Goal: Task Accomplishment & Management: Use online tool/utility

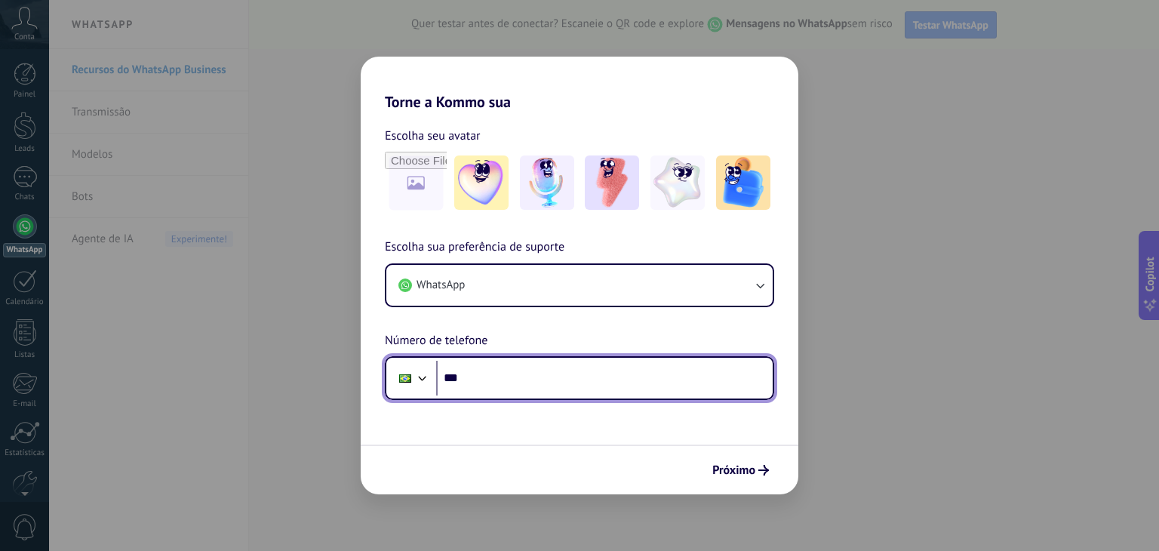
click at [525, 372] on input "***" at bounding box center [604, 378] width 337 height 35
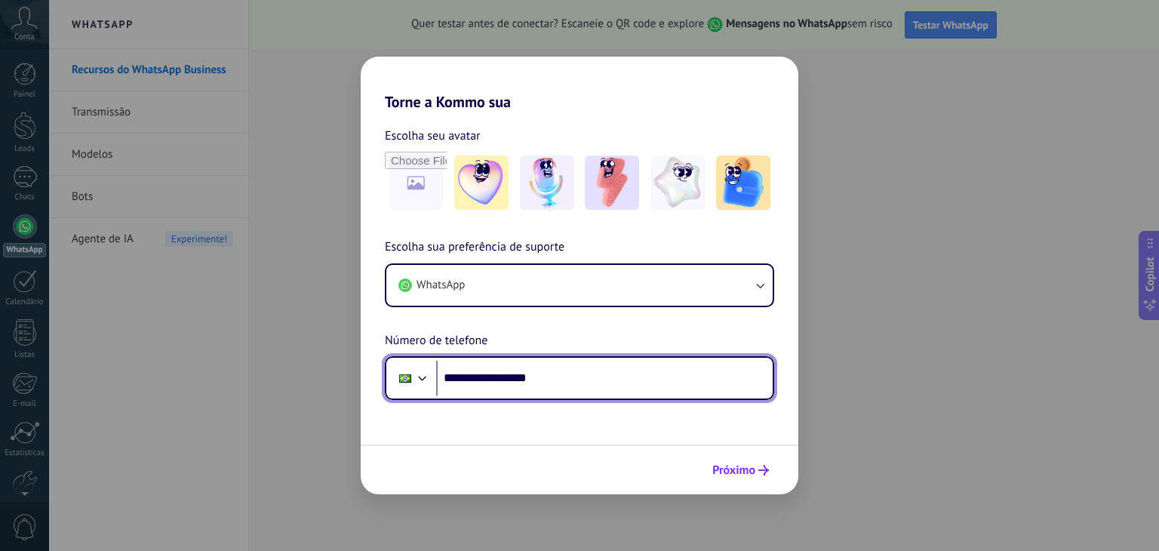
type input "**********"
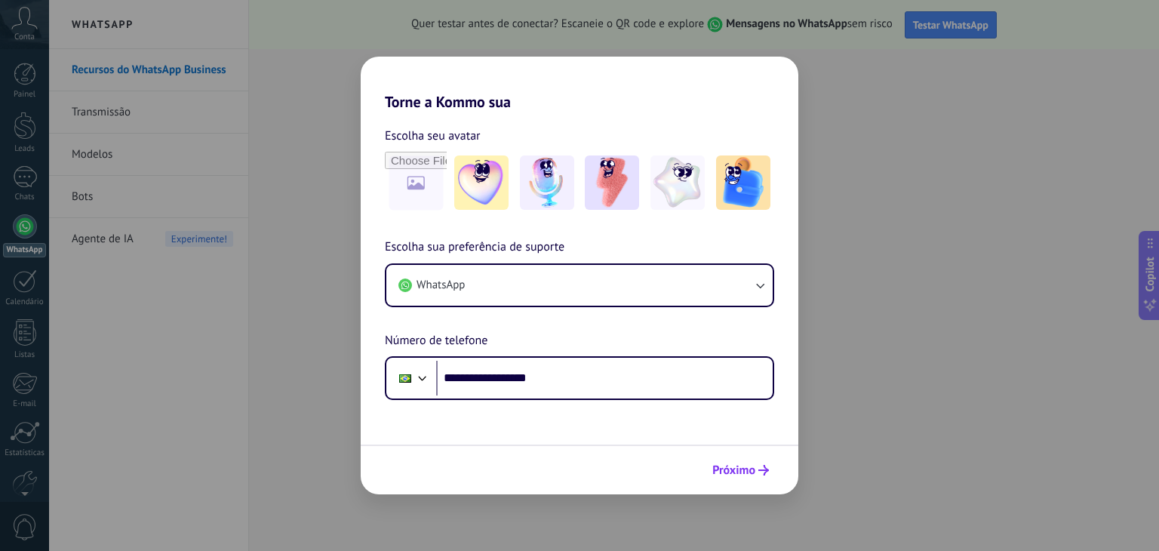
click at [744, 473] on span "Próximo" at bounding box center [734, 470] width 43 height 11
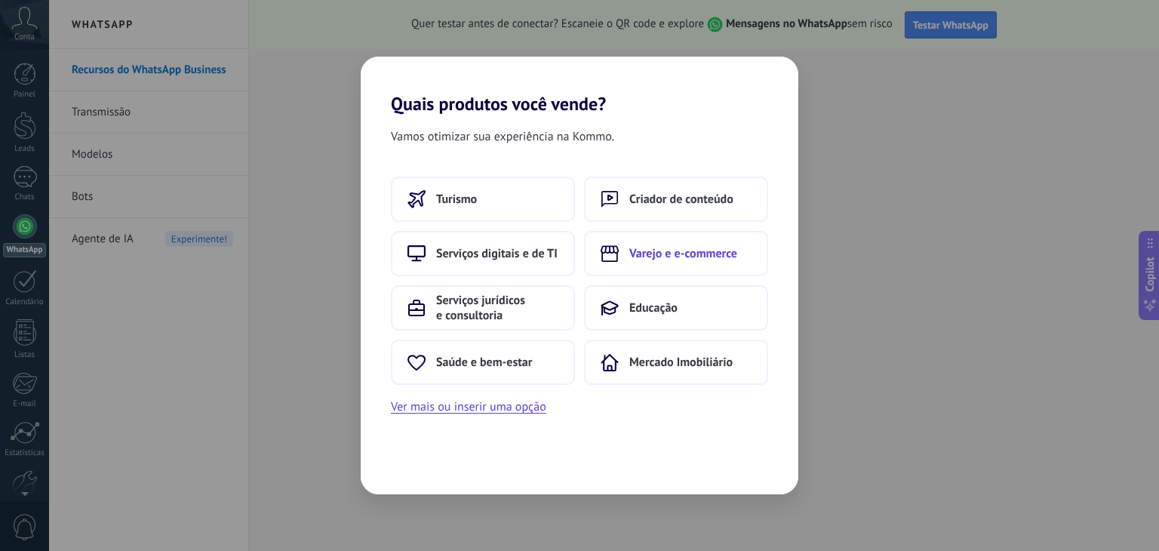
click at [674, 244] on button "Varejo e e-commerce" at bounding box center [676, 253] width 184 height 45
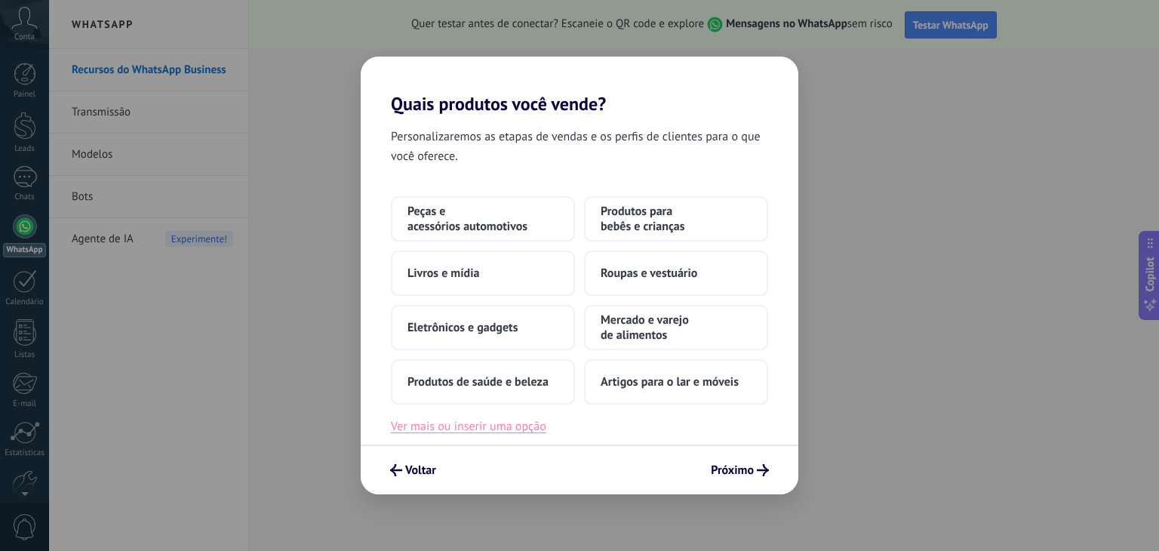
click at [491, 423] on button "Ver mais ou inserir uma opção" at bounding box center [469, 427] width 156 height 20
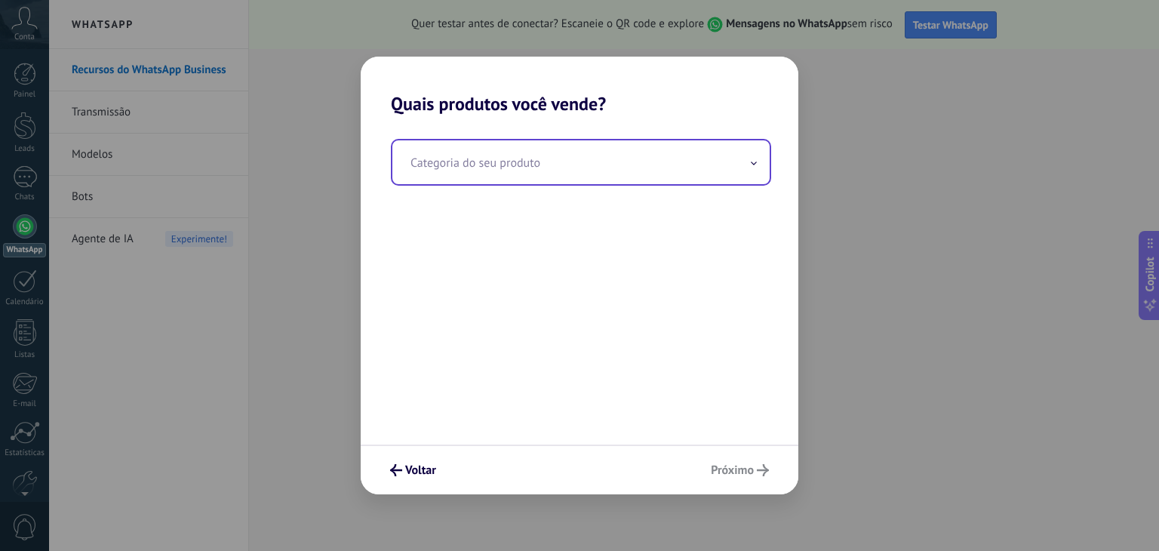
click at [643, 166] on input "text" at bounding box center [581, 162] width 377 height 44
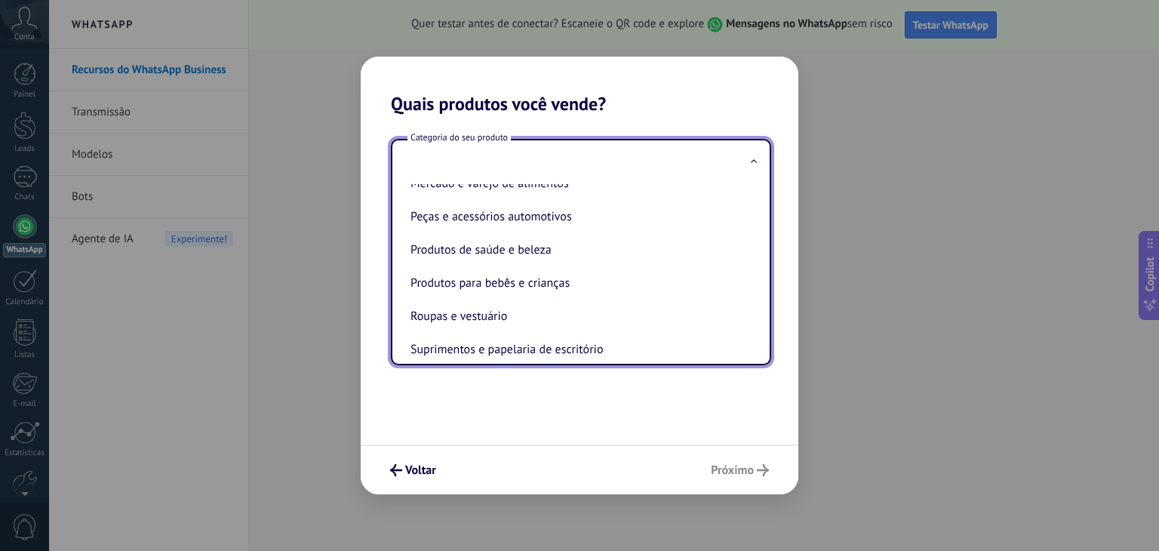
scroll to position [280, 0]
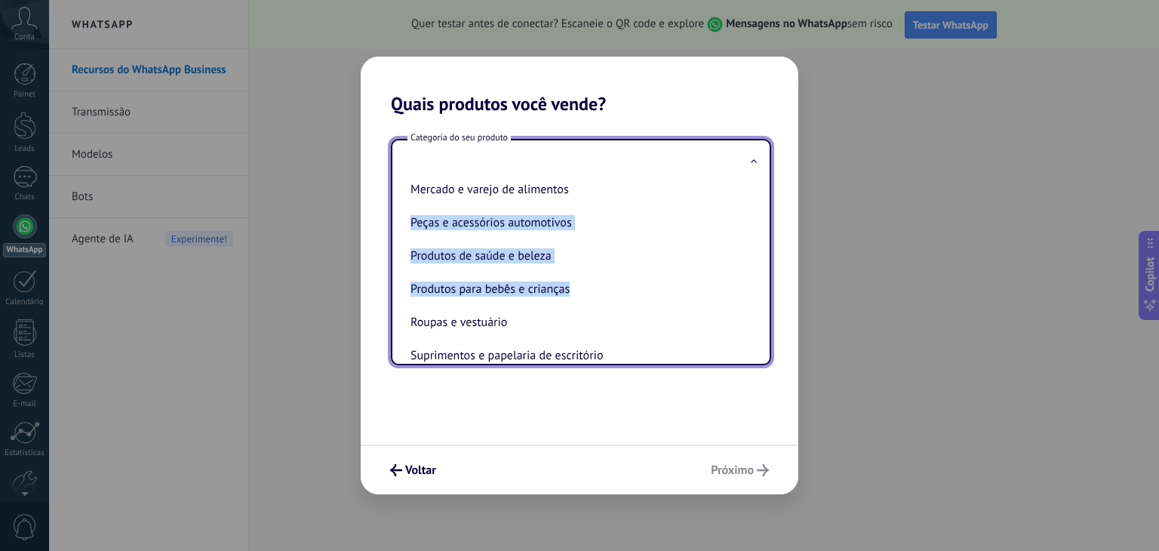
drag, startPoint x: 757, startPoint y: 309, endPoint x: 757, endPoint y: 213, distance: 96.6
click at [758, 205] on div "Artigos para esporte e atividades ao ar livre Artigos para o lar e móveis Bens …" at bounding box center [581, 274] width 377 height 180
click at [758, 287] on div "Artigos para esporte e atividades ao ar livre Artigos para o lar e móveis Bens …" at bounding box center [581, 274] width 377 height 180
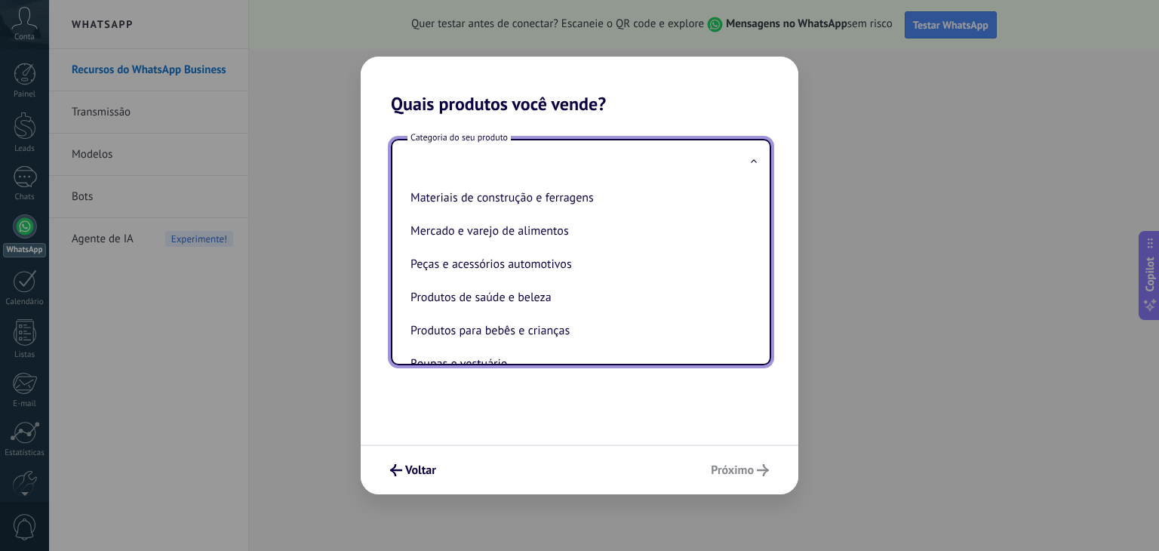
scroll to position [286, 0]
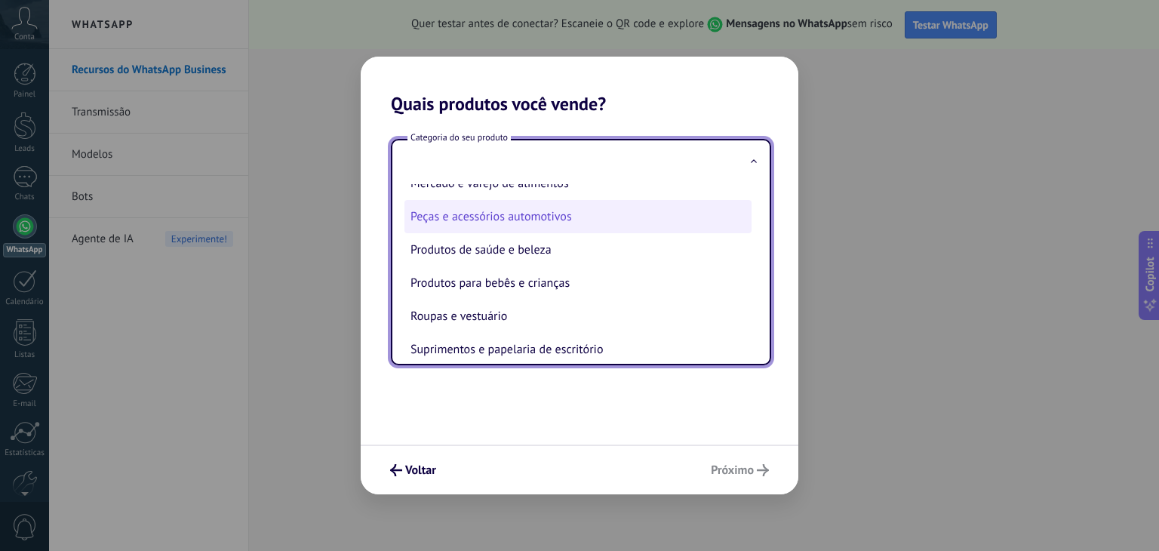
click at [473, 223] on li "Peças e acessórios automotivos" at bounding box center [578, 216] width 347 height 33
type input "**********"
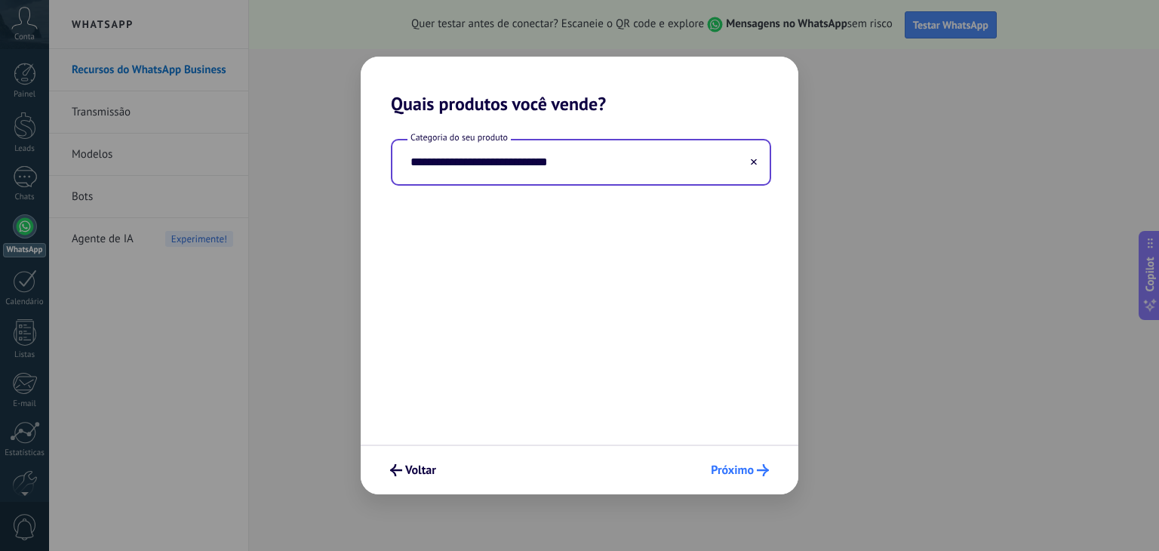
click at [737, 473] on span "Próximo" at bounding box center [732, 470] width 43 height 11
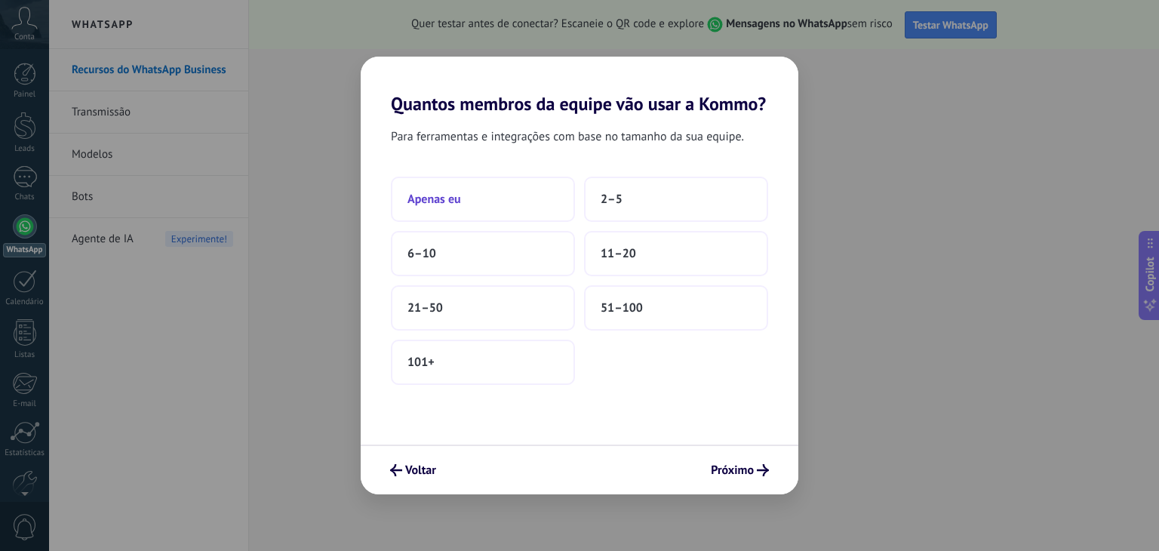
click at [491, 194] on button "Apenas eu" at bounding box center [483, 199] width 184 height 45
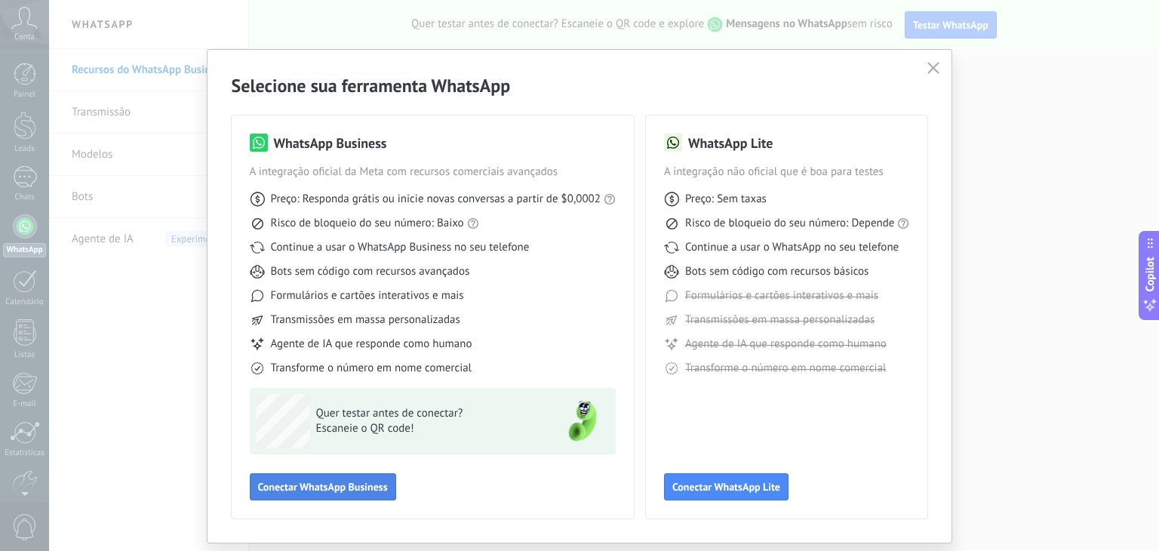
click at [310, 496] on button "Conectar WhatsApp Business" at bounding box center [323, 486] width 146 height 27
click at [310, 493] on button "Conectar WhatsApp Business" at bounding box center [323, 486] width 146 height 27
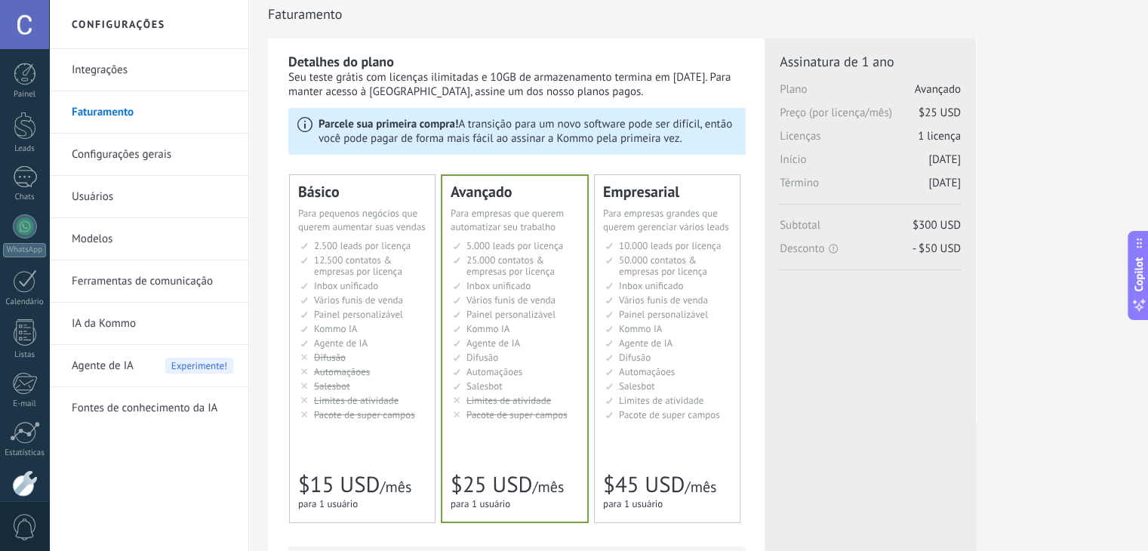
scroll to position [8, 0]
click at [1147, 207] on html ".abccls-1,.abccls-2{fill-rule:evenodd}.abccls-2{fill:#fff} .abfcls-1{fill:none}…" at bounding box center [574, 267] width 1148 height 551
click at [376, 282] on span "Inbox unificado" at bounding box center [346, 288] width 64 height 13
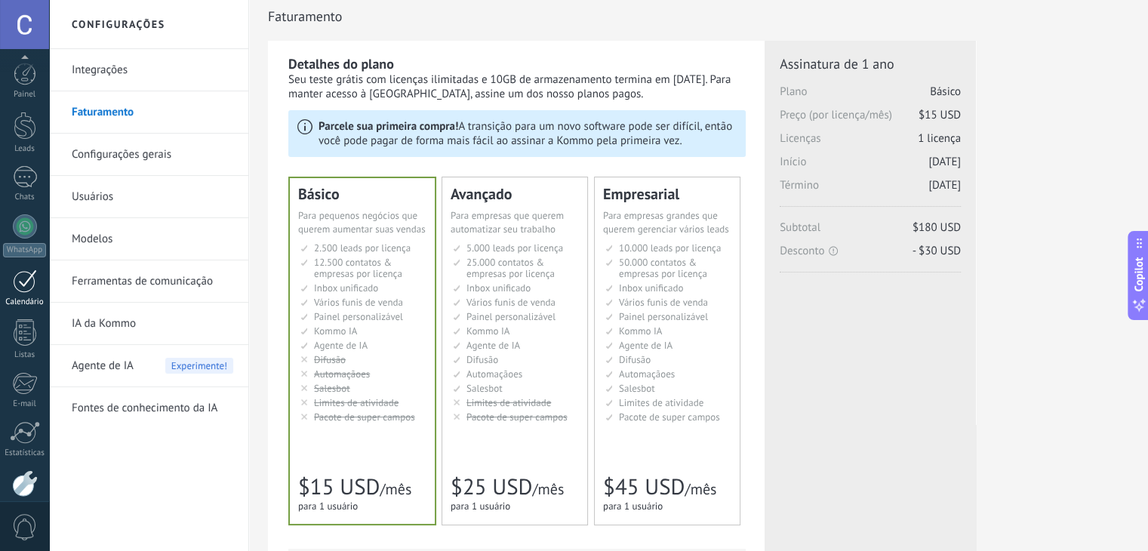
scroll to position [76, 0]
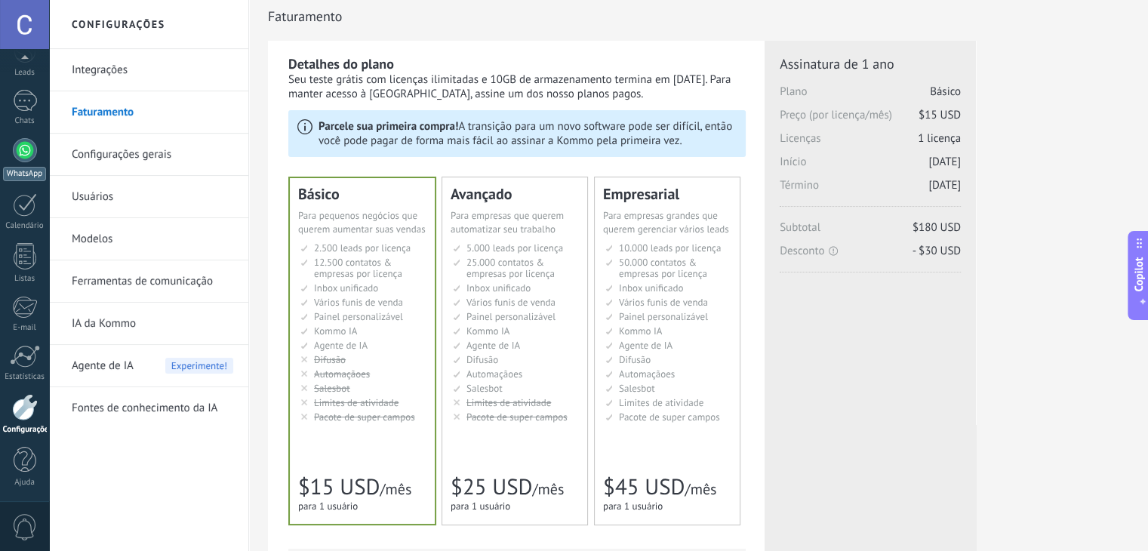
click at [20, 158] on div at bounding box center [25, 150] width 24 height 24
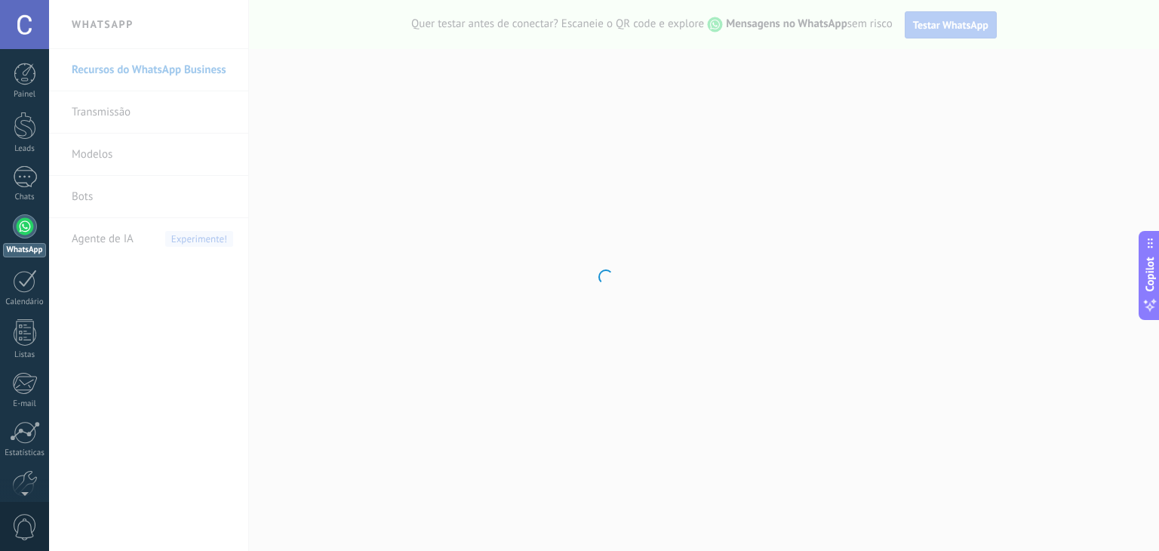
click at [962, 22] on div at bounding box center [604, 275] width 1110 height 551
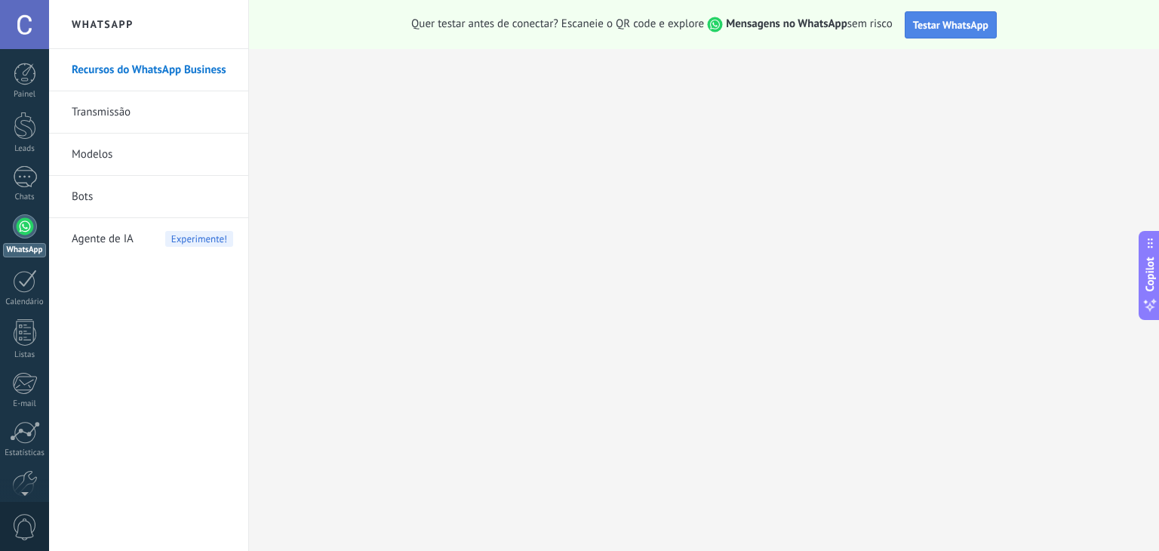
click at [954, 28] on span "Testar WhatsApp" at bounding box center [950, 25] width 75 height 14
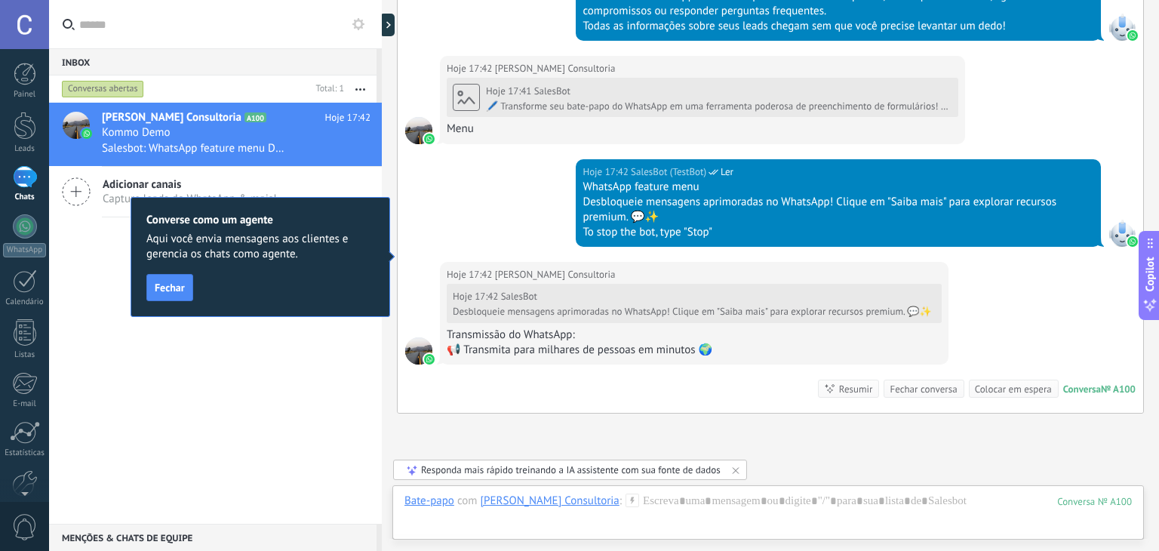
scroll to position [2499, 0]
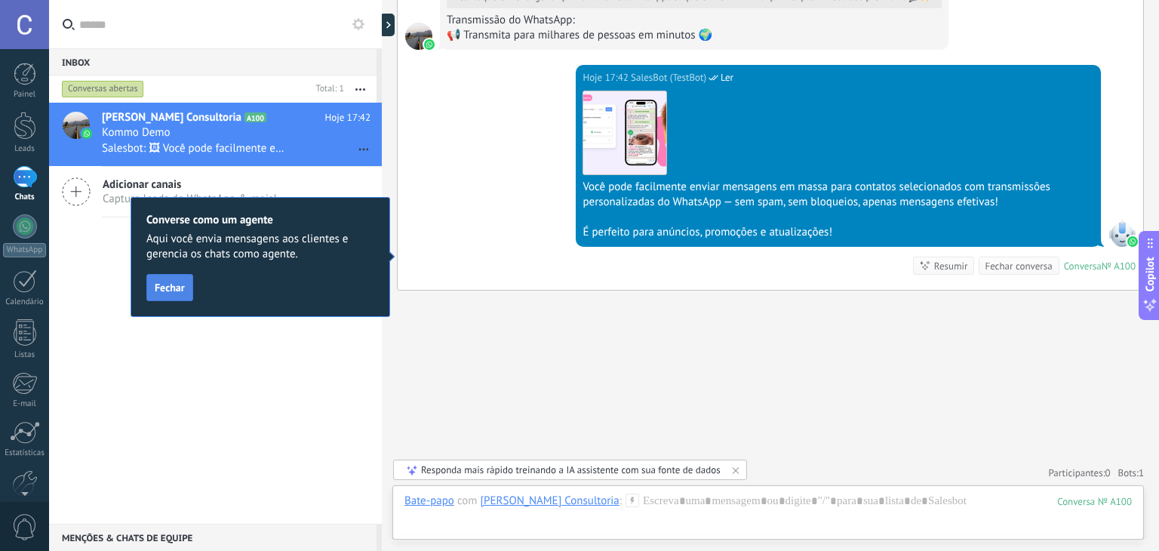
click at [162, 292] on span "Fechar" at bounding box center [170, 287] width 30 height 11
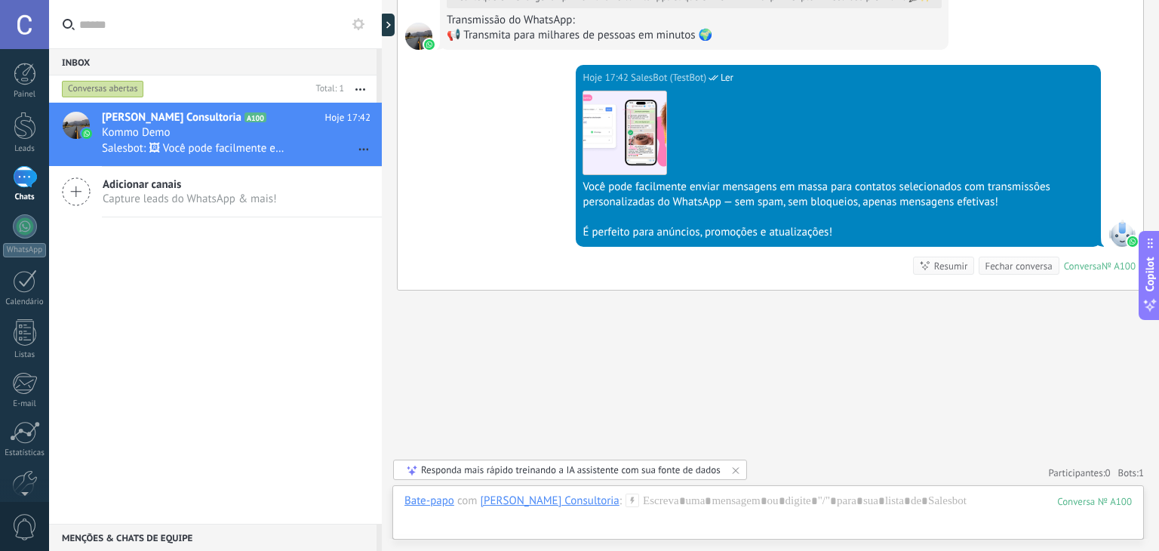
click at [948, 263] on div "Resumir" at bounding box center [952, 266] width 34 height 14
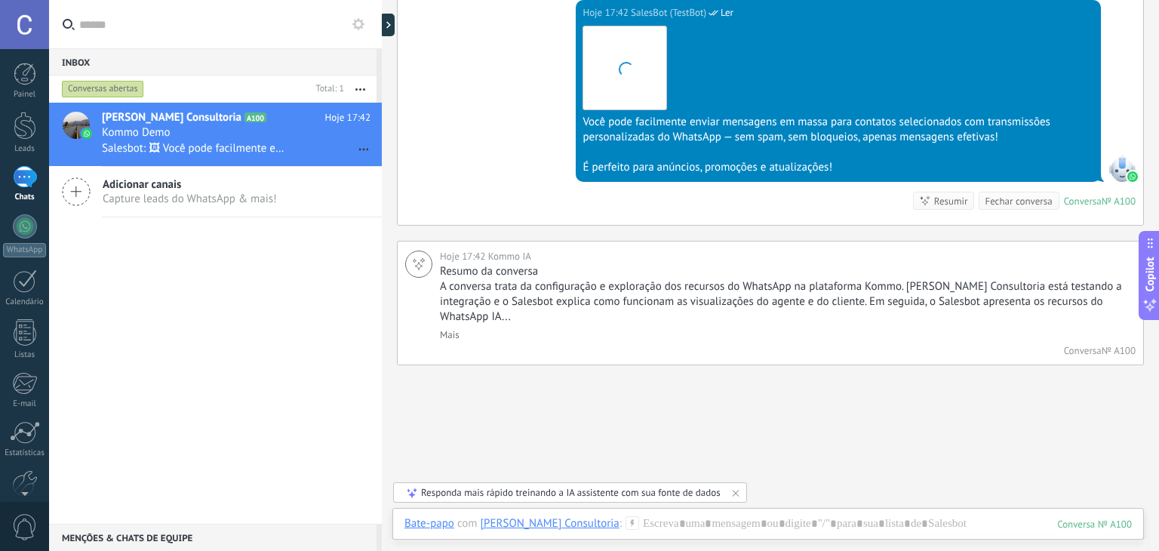
scroll to position [2568, 0]
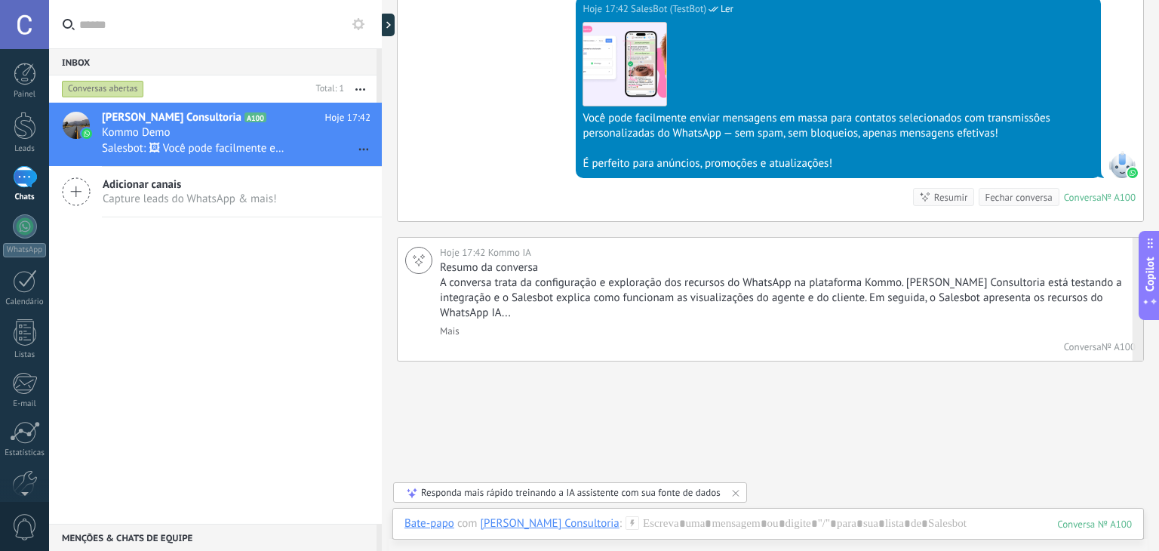
click at [444, 331] on link "Mais" at bounding box center [450, 331] width 20 height 13
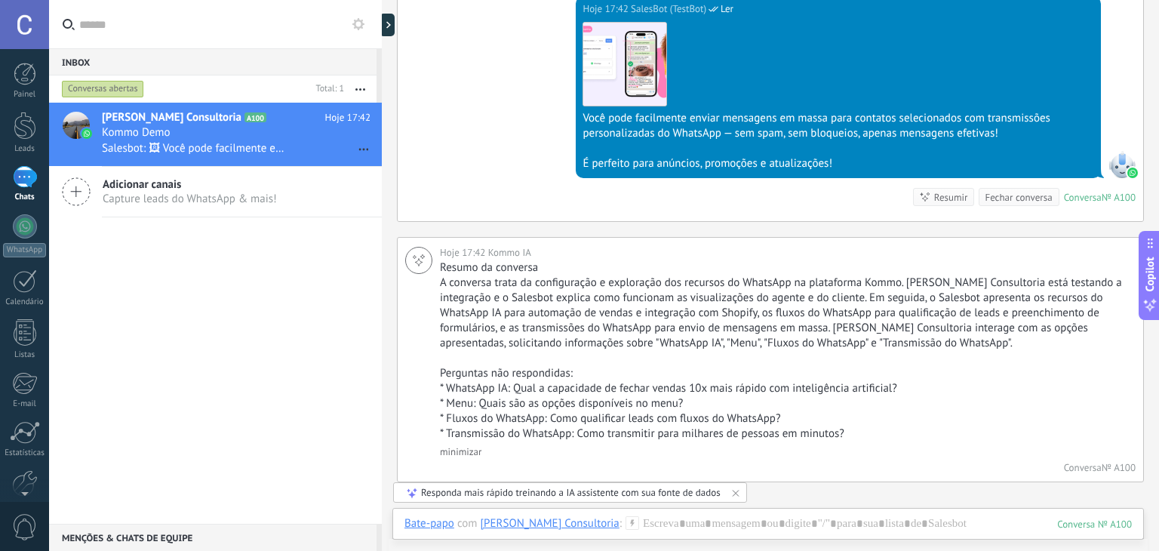
click at [176, 196] on span "Capture leads do WhatsApp & mais!" at bounding box center [190, 199] width 174 height 14
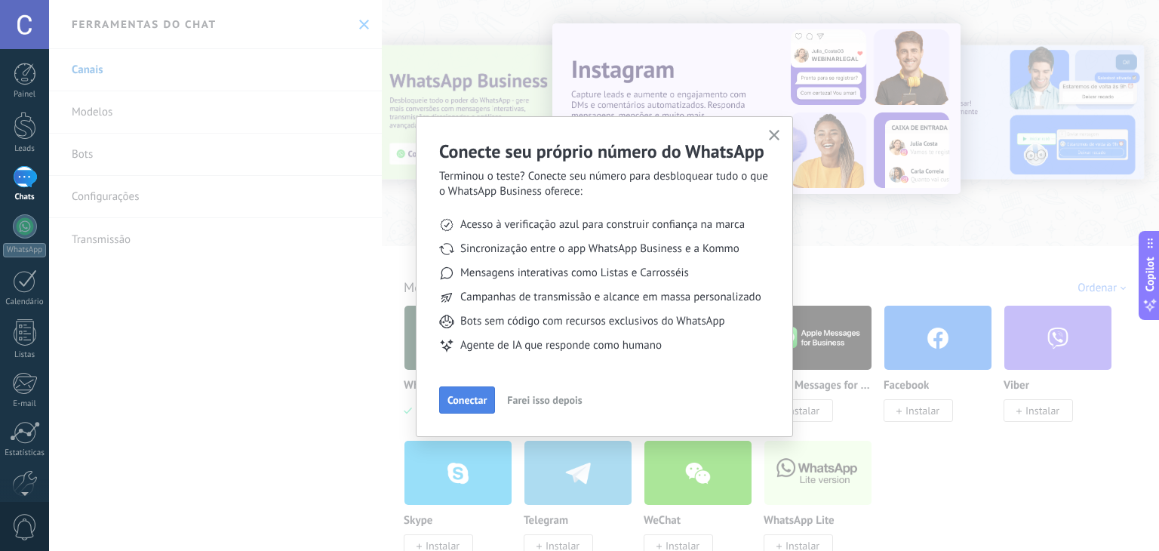
click at [478, 396] on span "Conectar" at bounding box center [467, 400] width 39 height 11
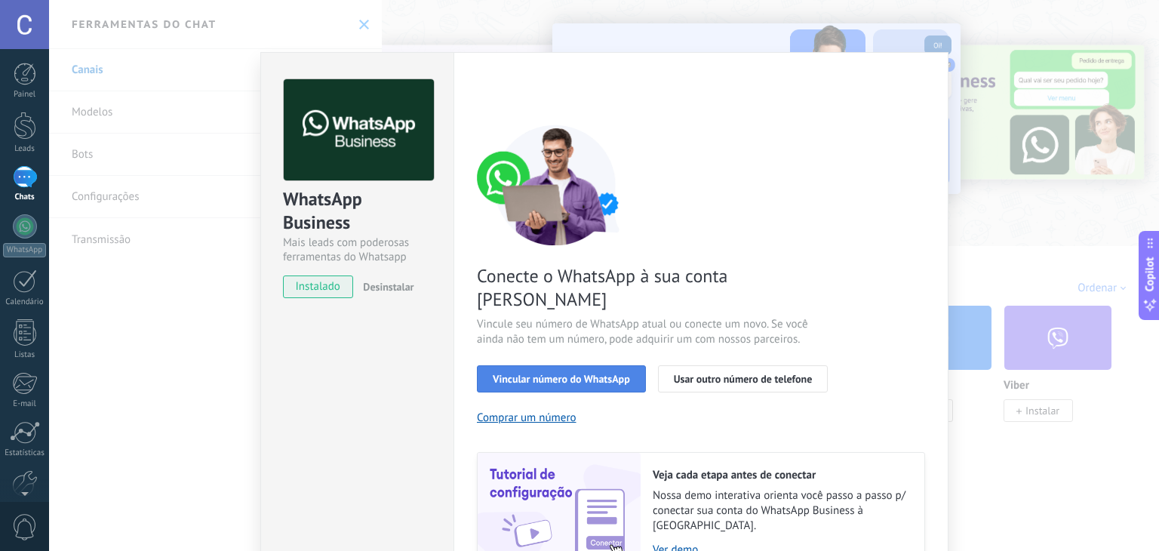
click at [562, 374] on span "Vincular número do WhatsApp" at bounding box center [561, 379] width 137 height 11
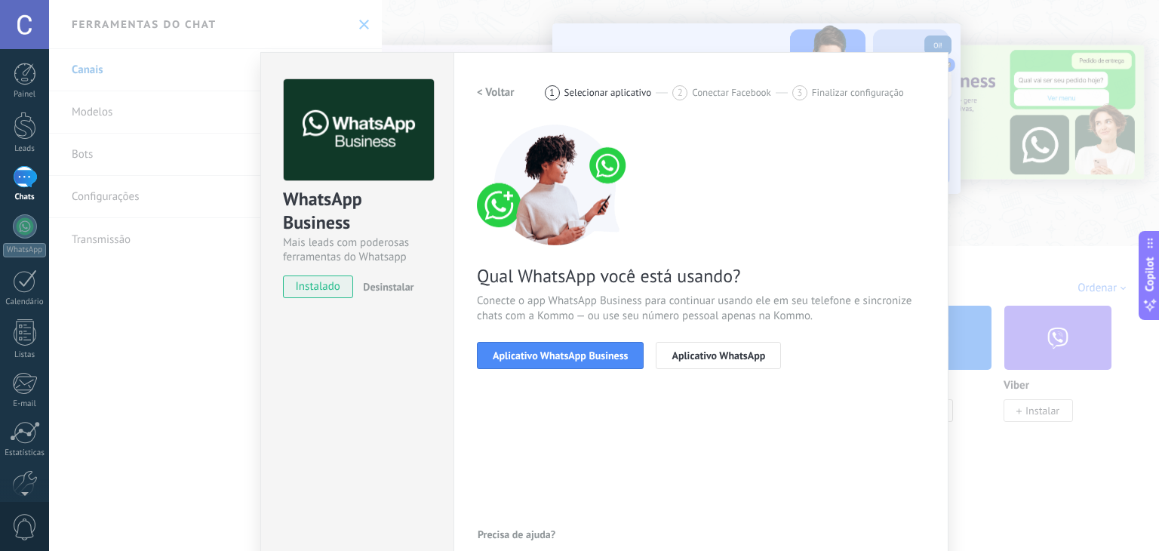
click at [562, 356] on span "Aplicativo WhatsApp Business" at bounding box center [560, 355] width 135 height 11
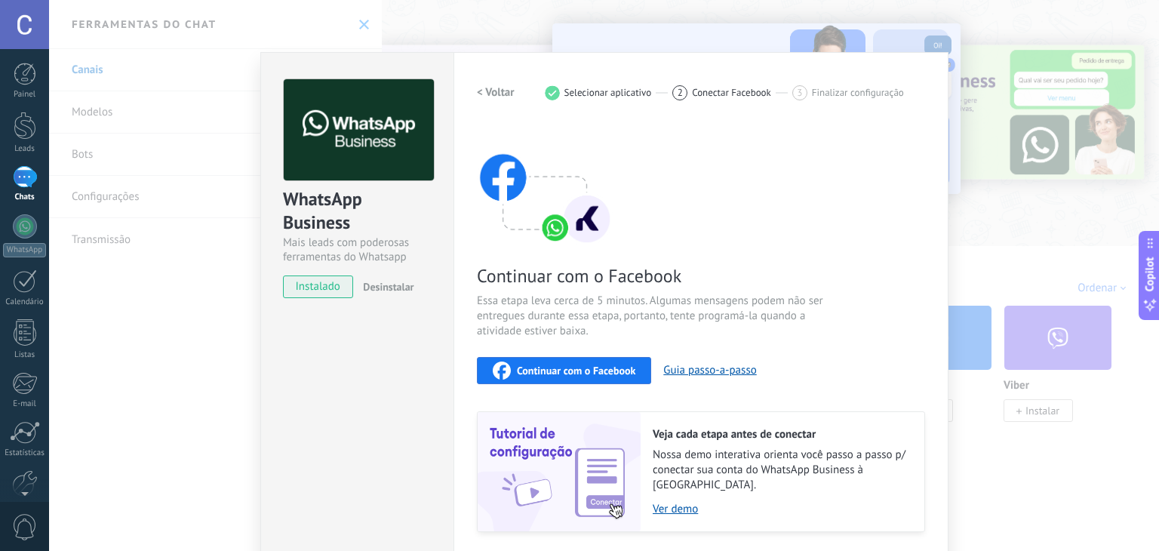
click at [584, 372] on span "Continuar com o Facebook" at bounding box center [576, 370] width 119 height 11
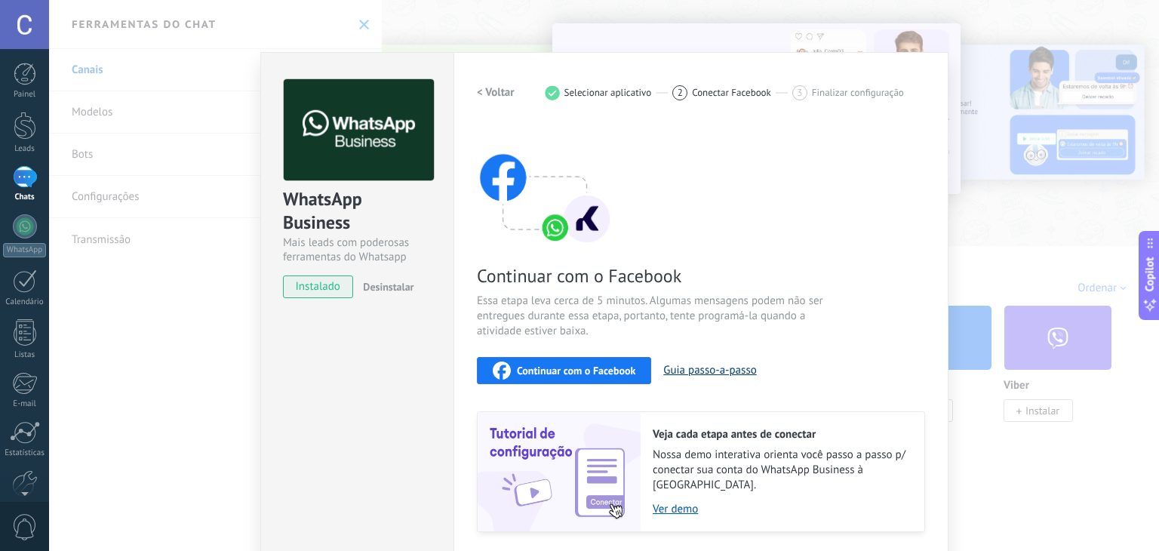
click at [704, 368] on button "Guia passo-a-passo" at bounding box center [710, 370] width 93 height 14
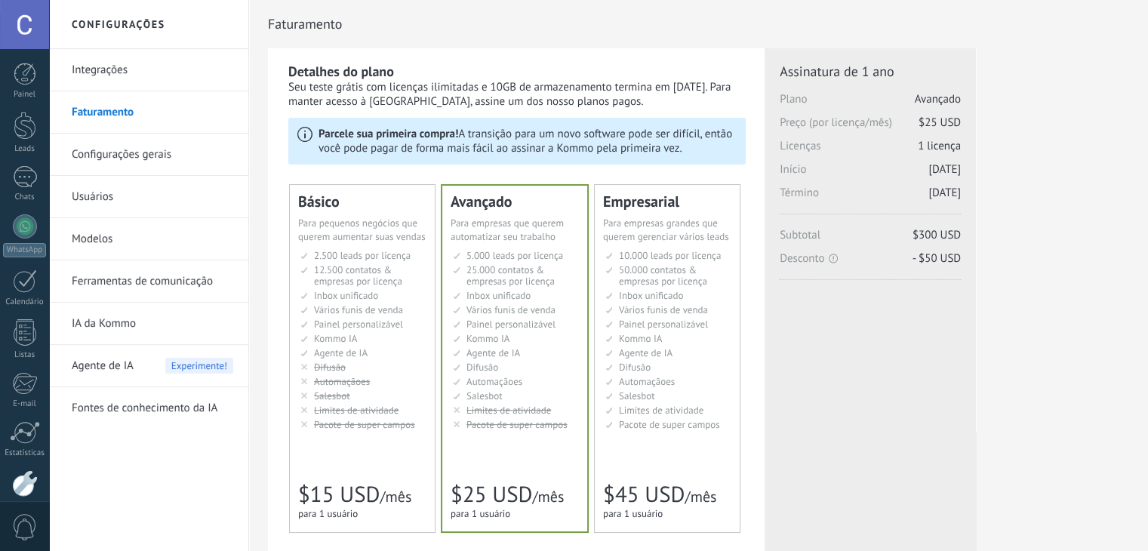
click at [136, 74] on link "Integrações" at bounding box center [153, 70] width 162 height 42
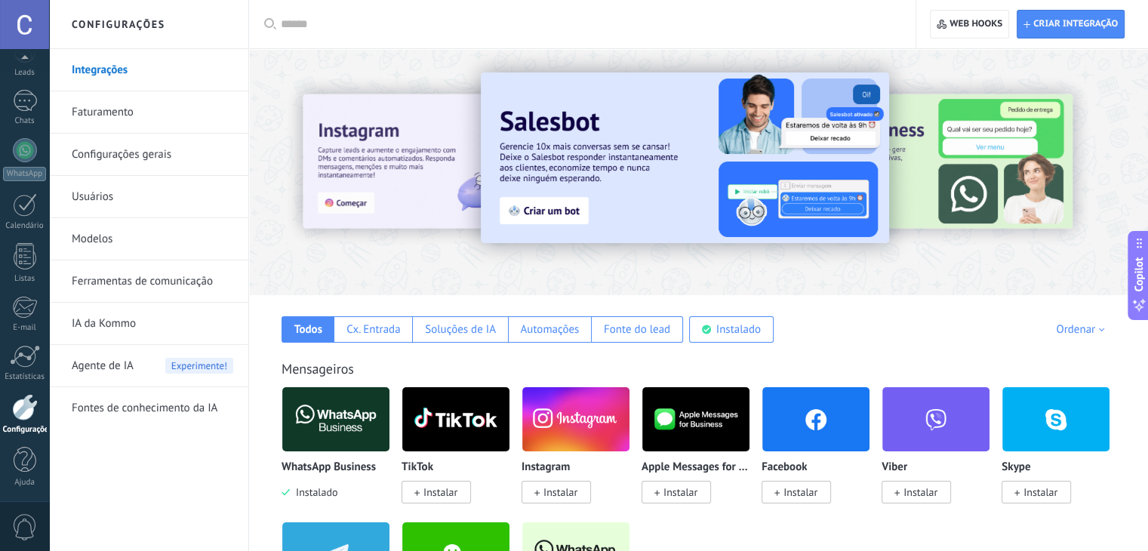
click at [106, 110] on link "Faturamento" at bounding box center [153, 112] width 162 height 42
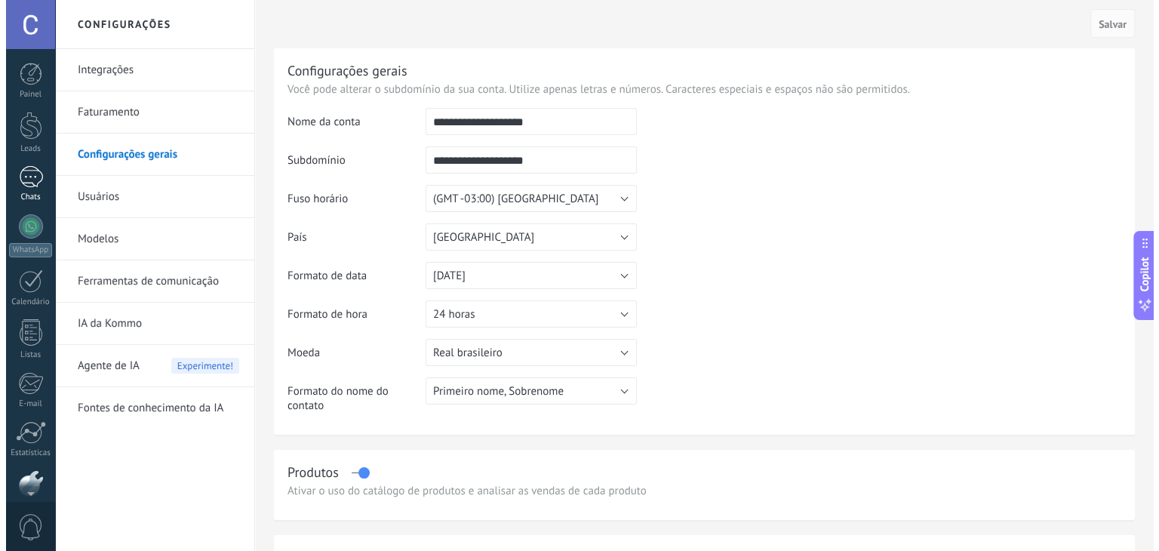
scroll to position [76, 0]
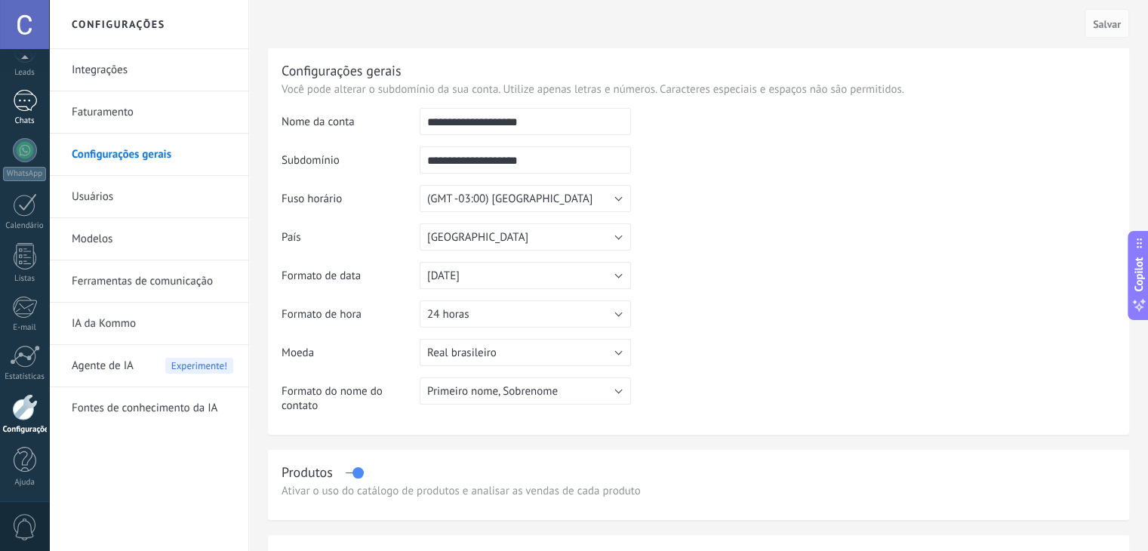
click at [27, 100] on div at bounding box center [25, 101] width 24 height 22
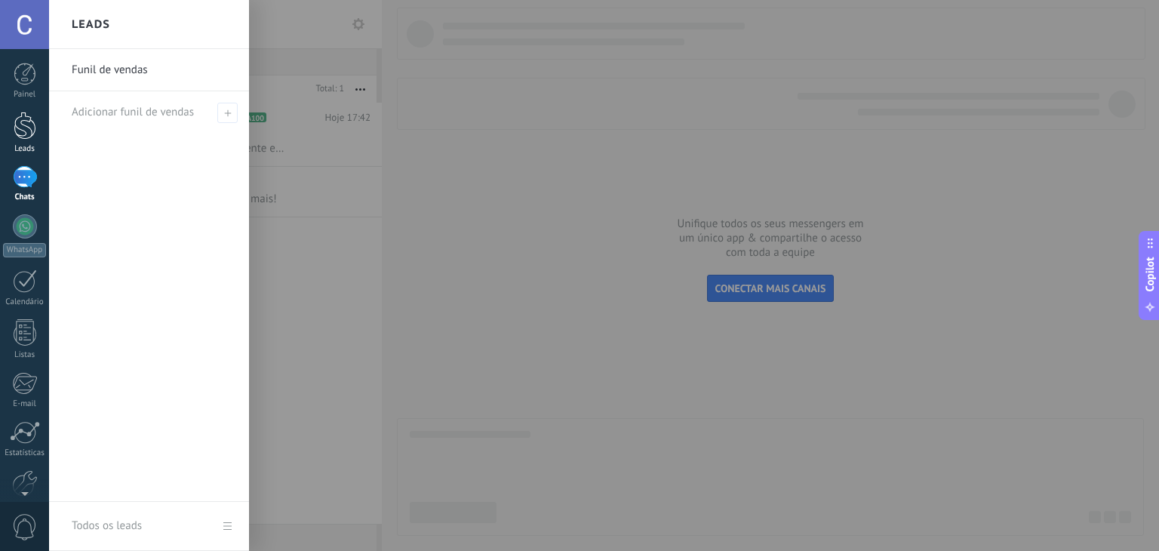
click at [23, 124] on div at bounding box center [25, 126] width 23 height 28
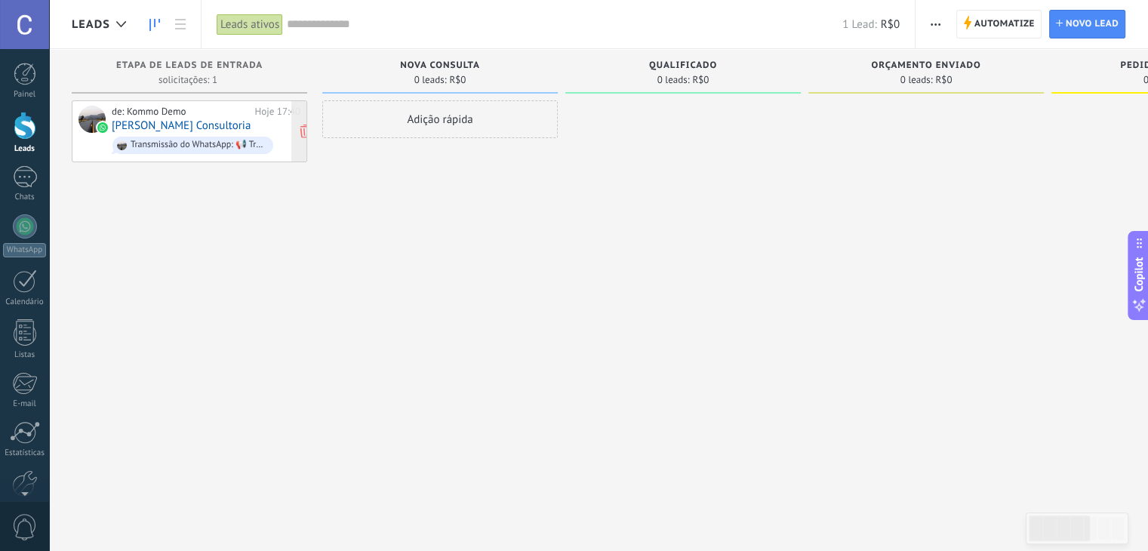
click at [203, 131] on link "Carol Ribeiro Consultoria" at bounding box center [181, 125] width 139 height 13
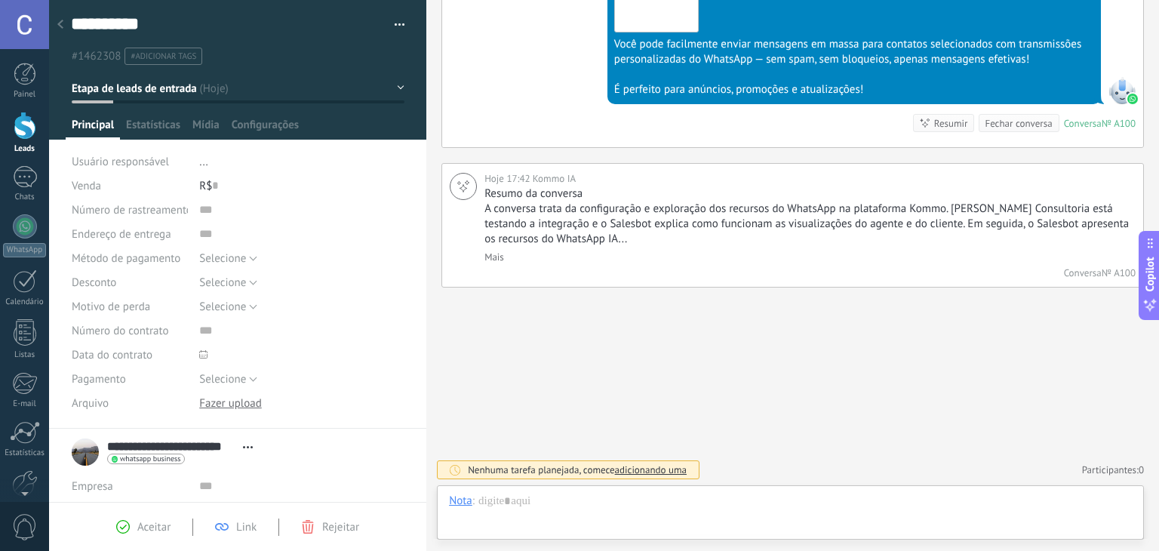
scroll to position [22, 0]
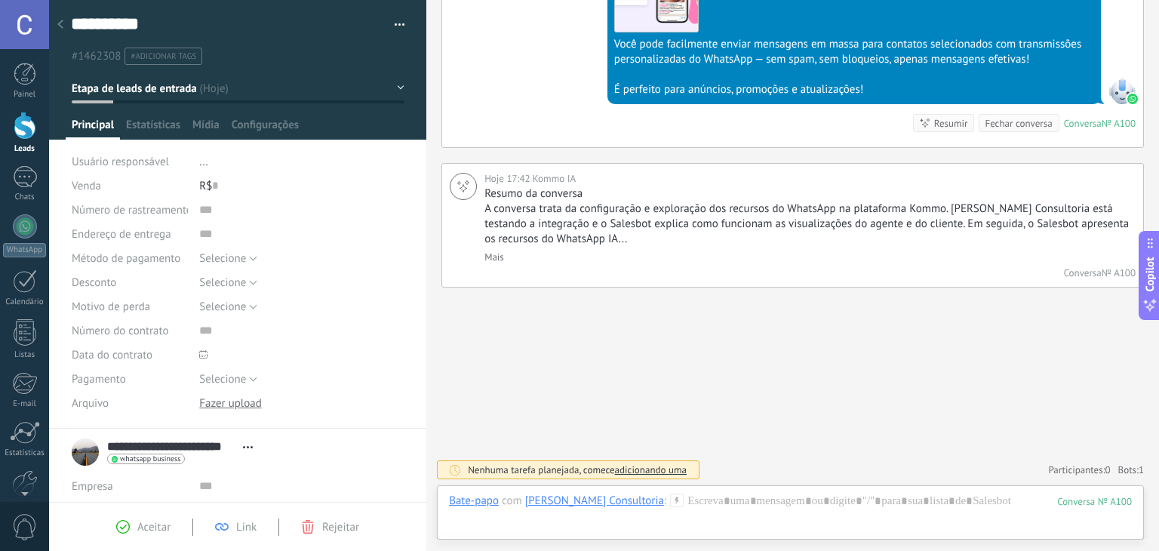
click at [133, 522] on div "Aceitar" at bounding box center [143, 527] width 54 height 14
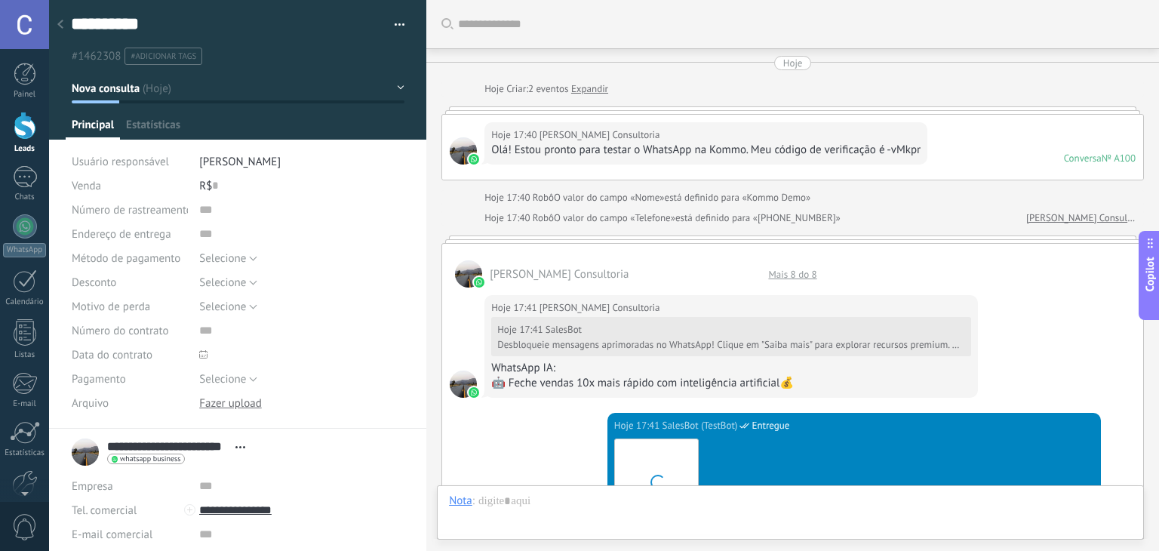
scroll to position [1605, 0]
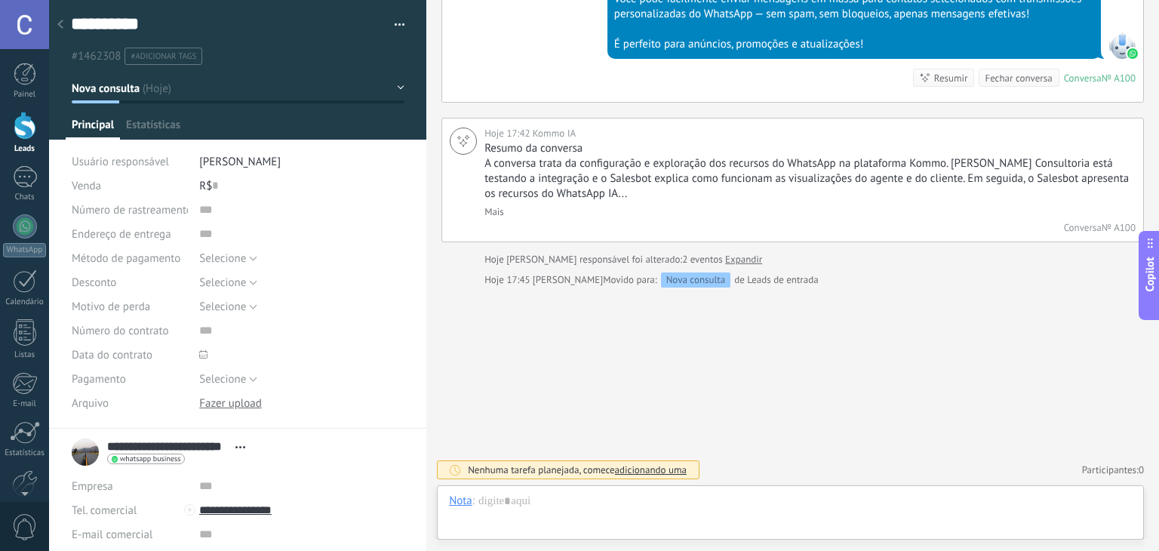
type textarea "**********"
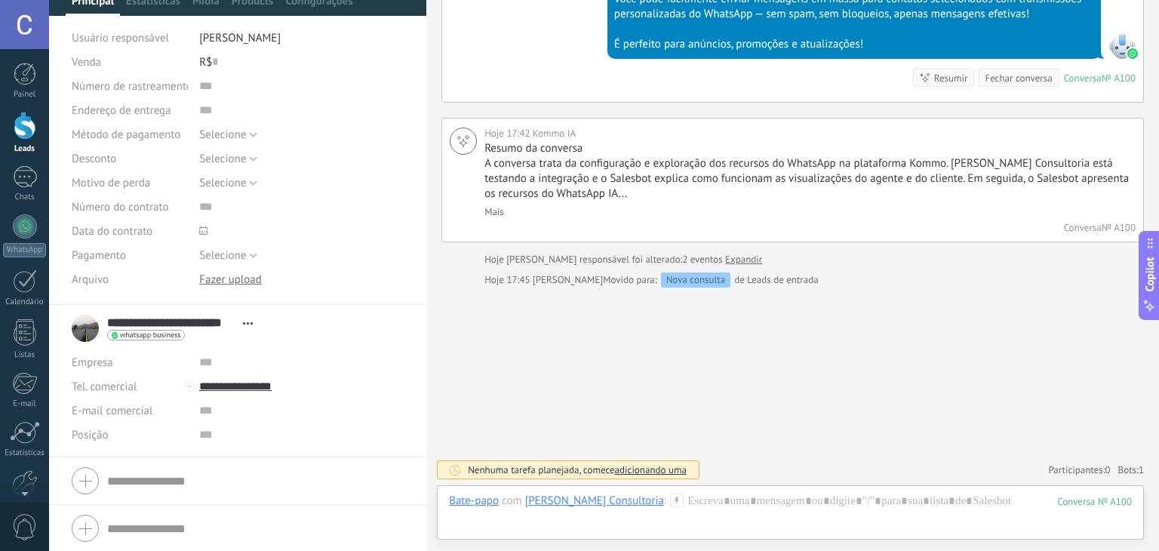
scroll to position [125, 0]
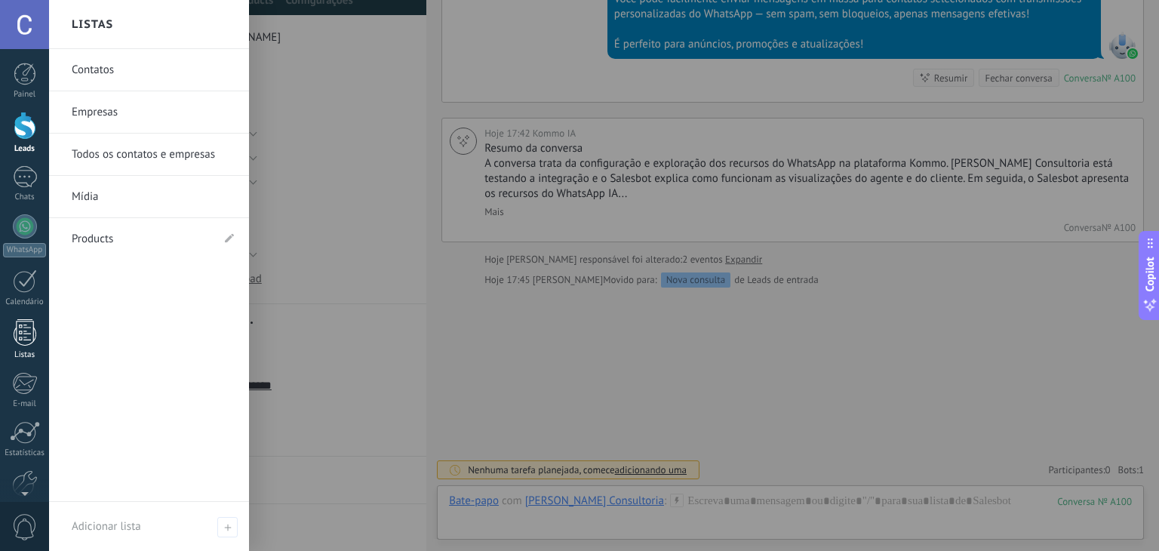
click at [18, 328] on div at bounding box center [25, 332] width 23 height 26
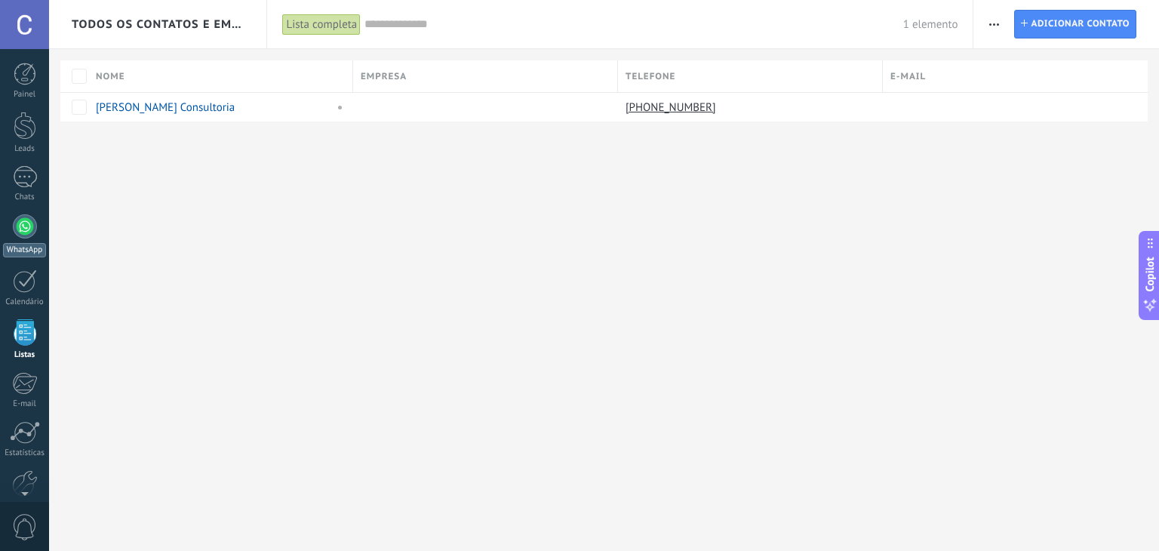
click at [23, 230] on div at bounding box center [25, 226] width 24 height 24
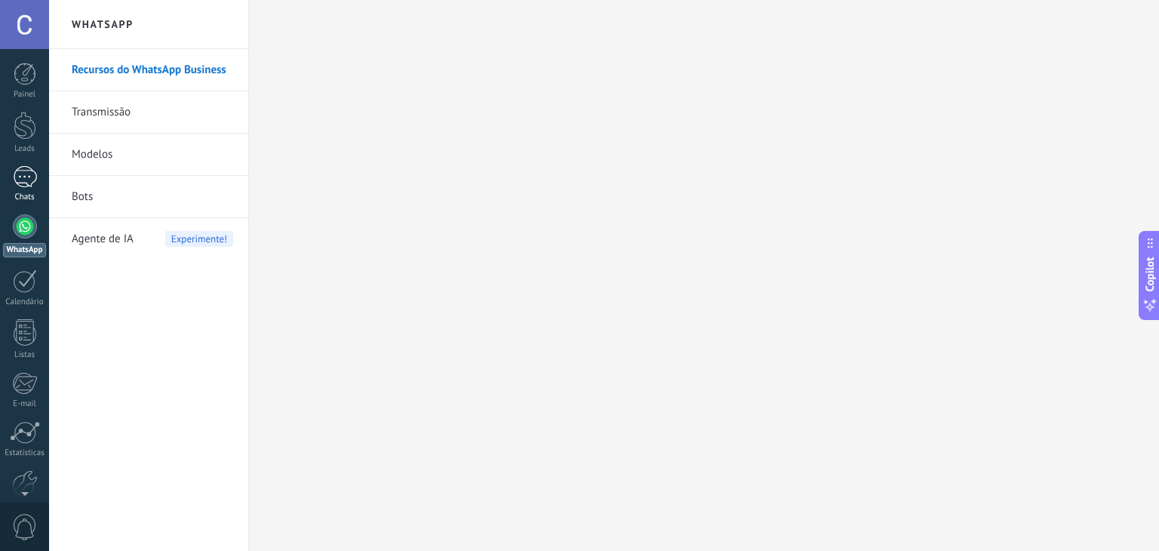
click at [24, 168] on div at bounding box center [25, 177] width 24 height 22
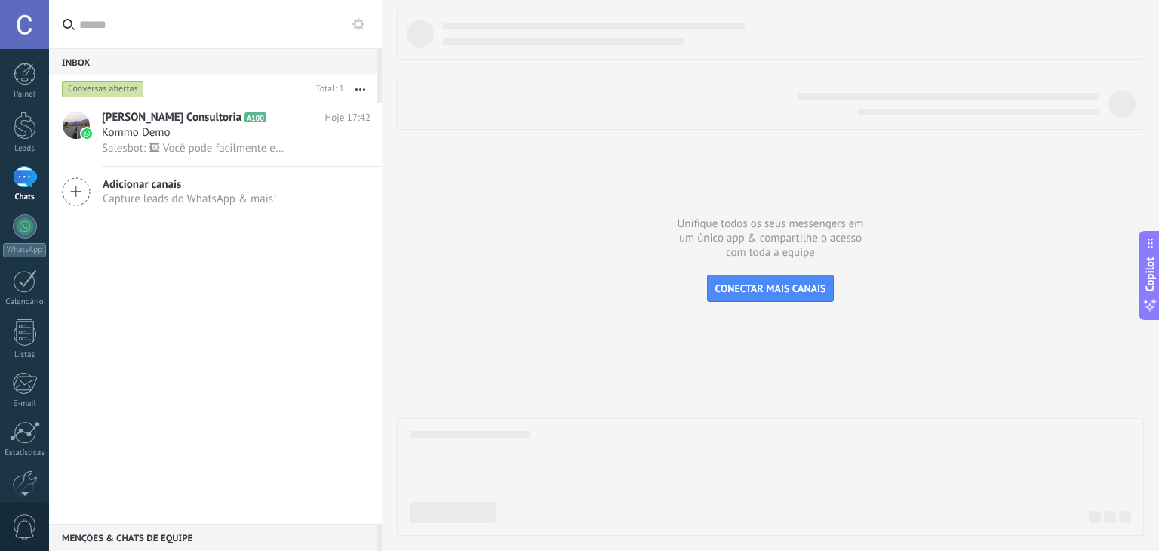
click at [72, 196] on icon at bounding box center [76, 191] width 29 height 29
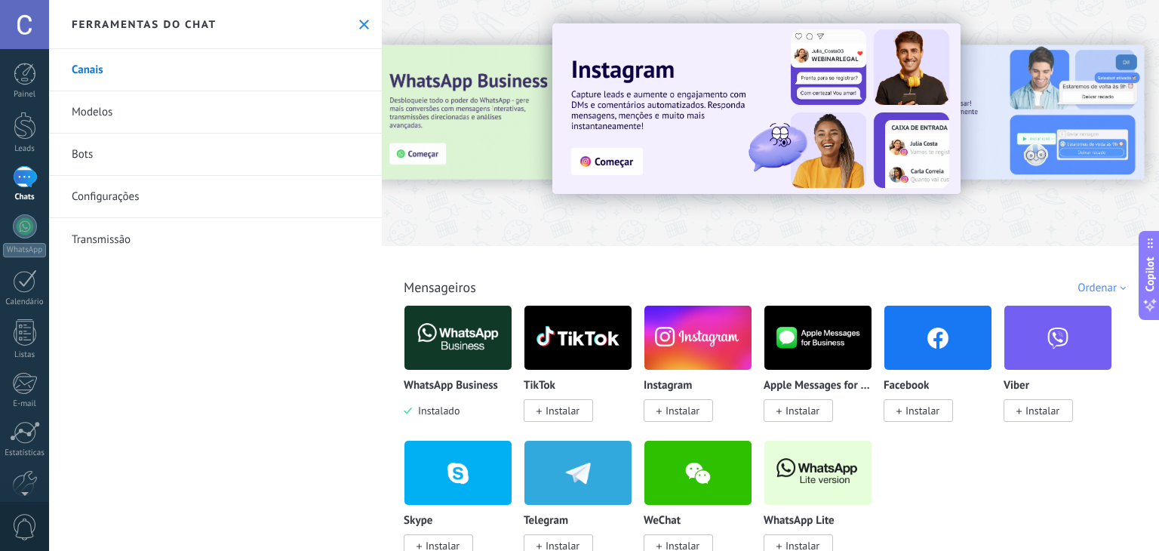
click at [94, 112] on link "Modelos" at bounding box center [215, 112] width 333 height 42
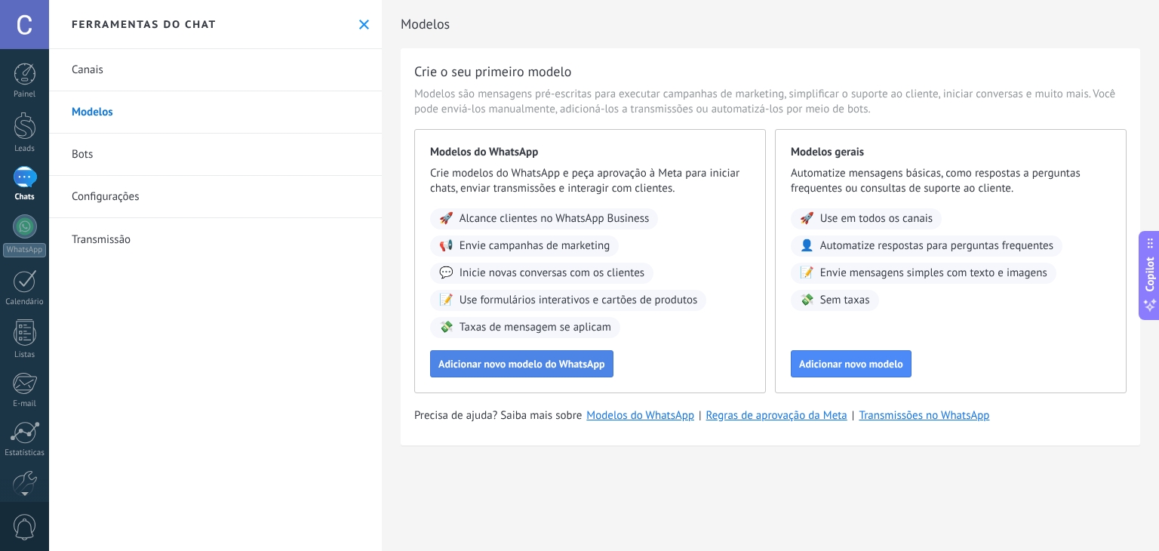
click at [510, 364] on span "Adicionar novo modelo do WhatsApp" at bounding box center [522, 364] width 167 height 11
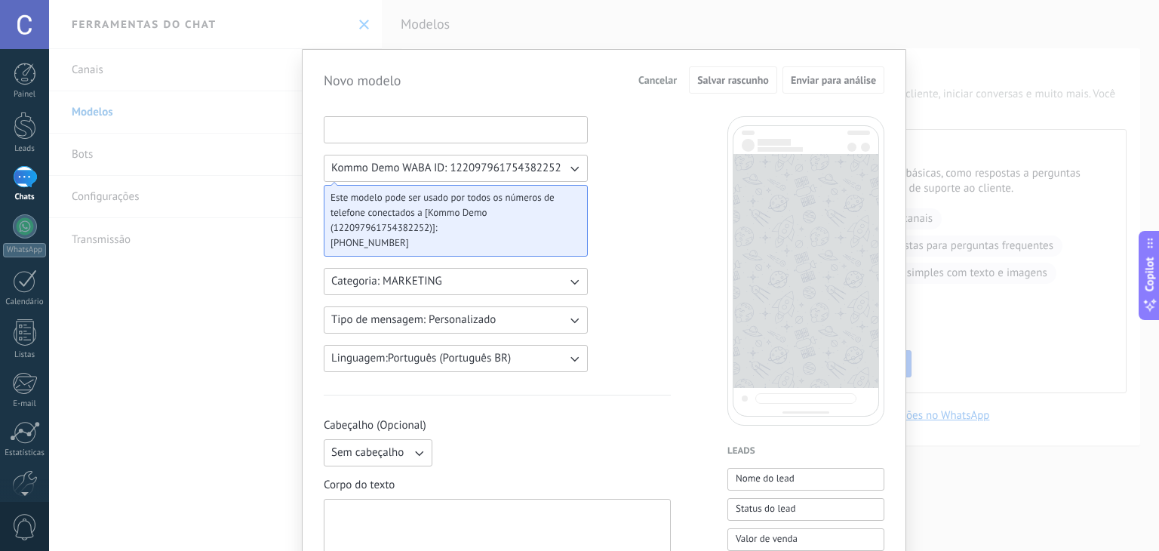
click at [408, 133] on input at bounding box center [456, 129] width 263 height 24
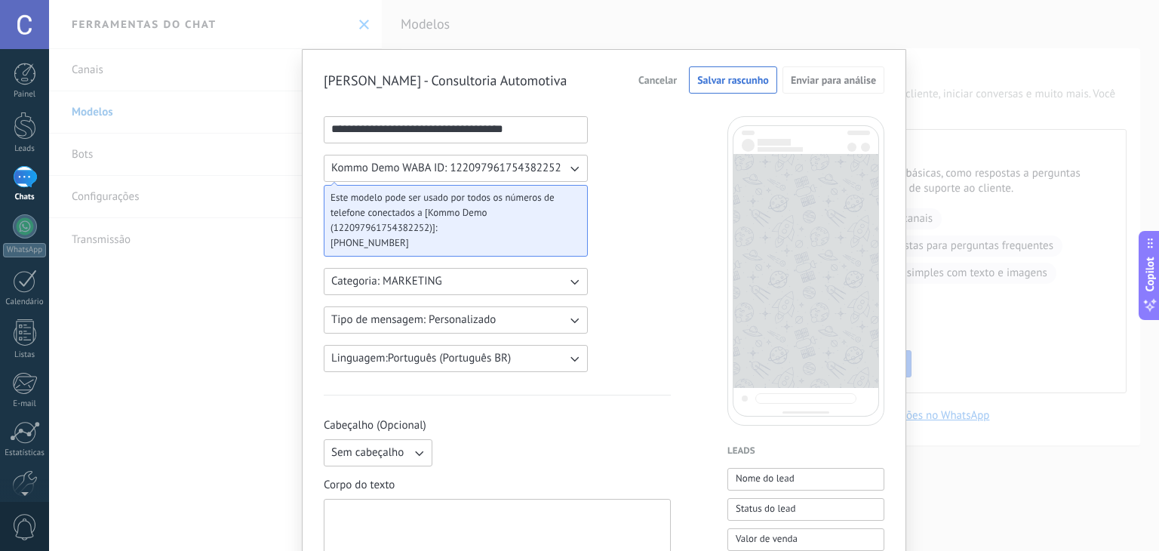
type input "**********"
click at [654, 77] on span "Cancelar" at bounding box center [658, 80] width 38 height 11
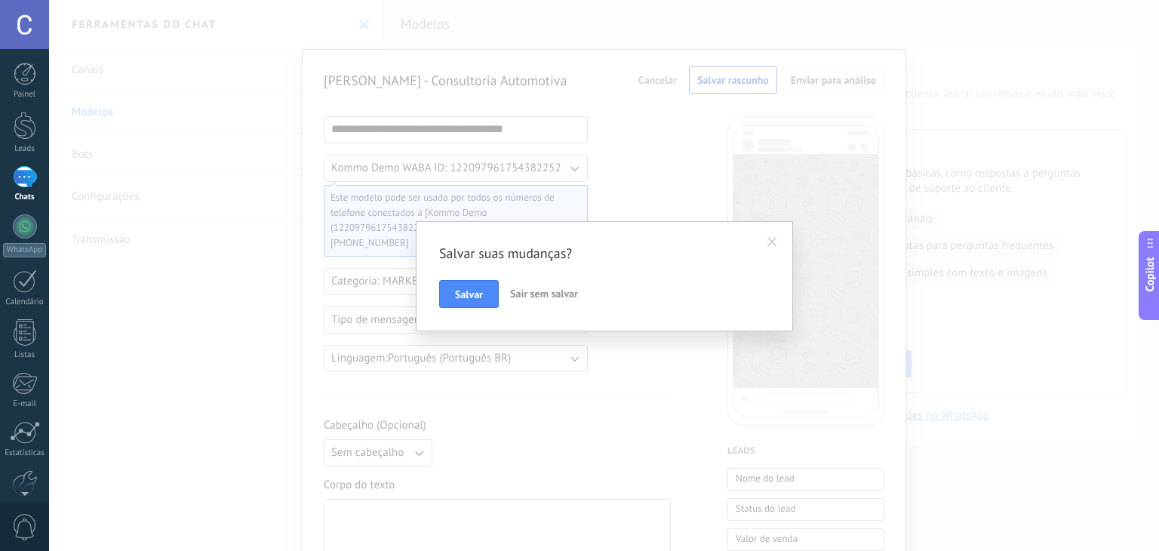
click at [534, 294] on span "Sair sem salvar" at bounding box center [544, 294] width 68 height 14
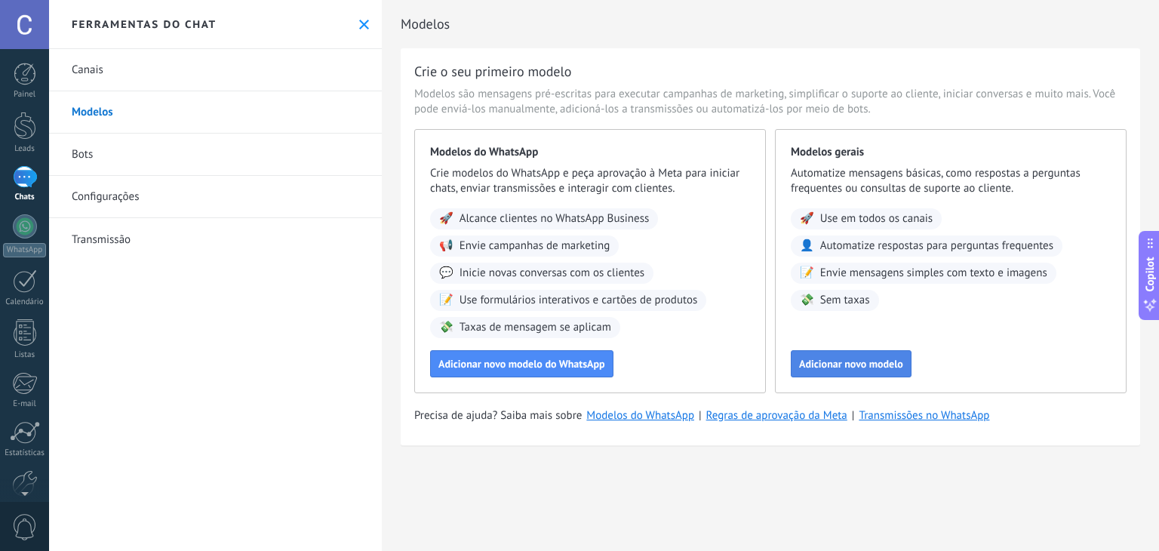
click at [840, 367] on span "Adicionar novo modelo" at bounding box center [851, 364] width 104 height 11
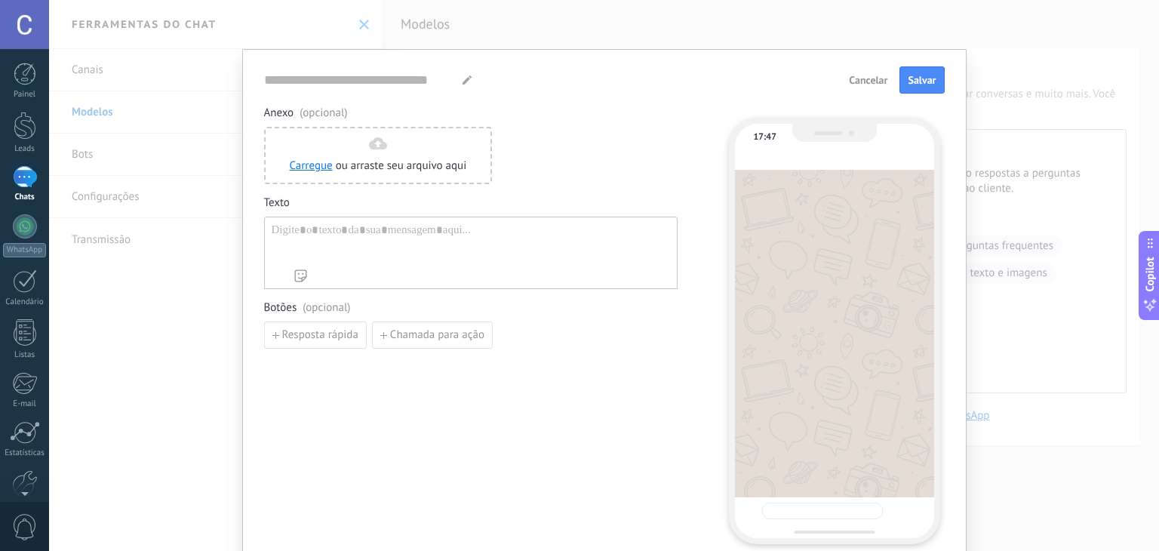
type input "**********"
click at [855, 77] on span "Cancelar" at bounding box center [868, 80] width 38 height 11
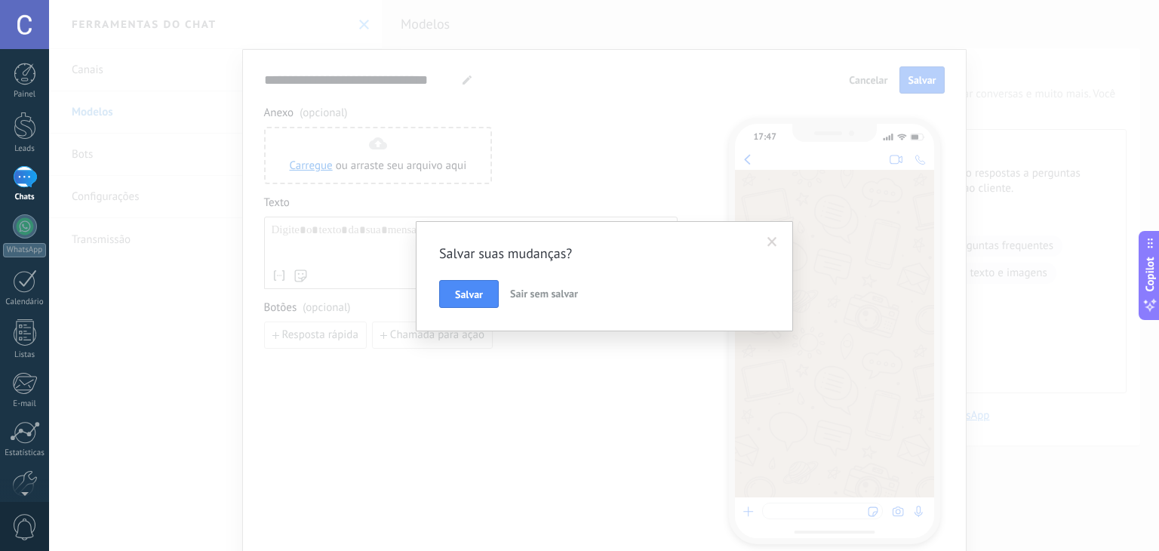
click at [532, 292] on span "Sair sem salvar" at bounding box center [544, 294] width 68 height 14
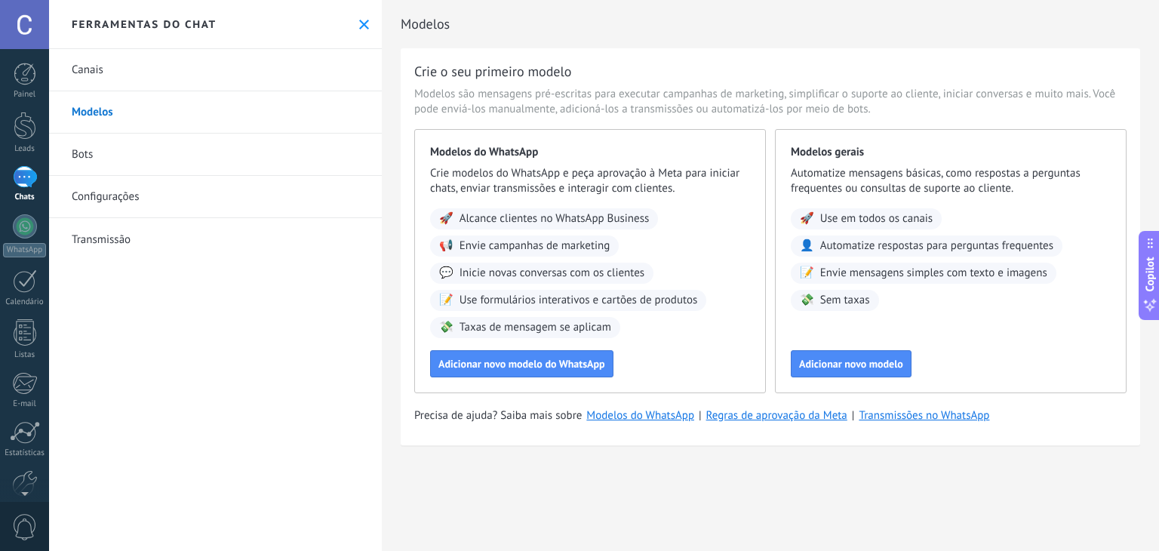
click at [100, 161] on link "Bots" at bounding box center [215, 155] width 333 height 42
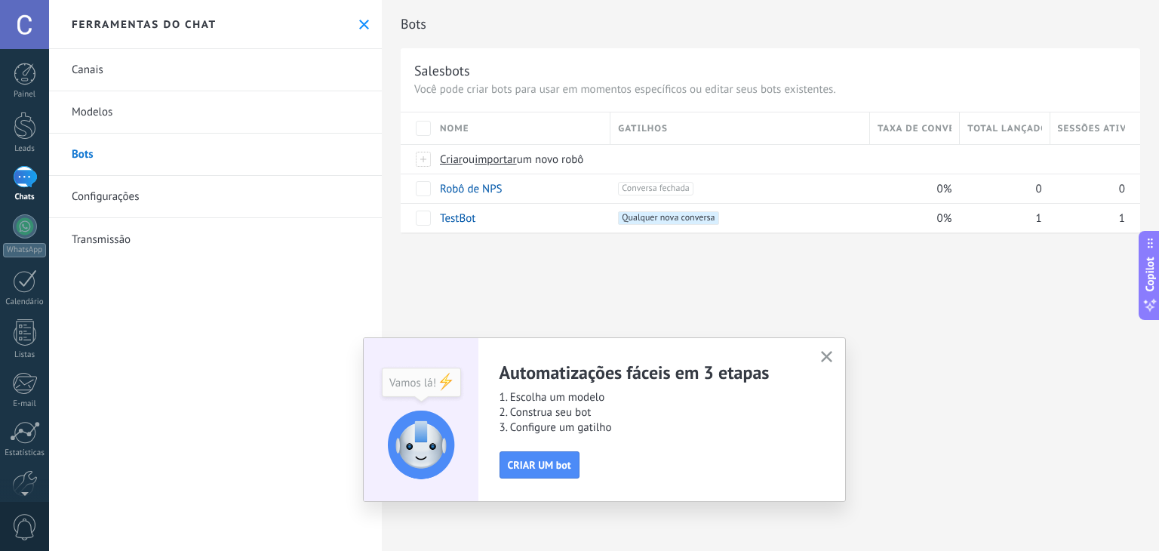
click at [821, 353] on icon "button" at bounding box center [826, 356] width 11 height 11
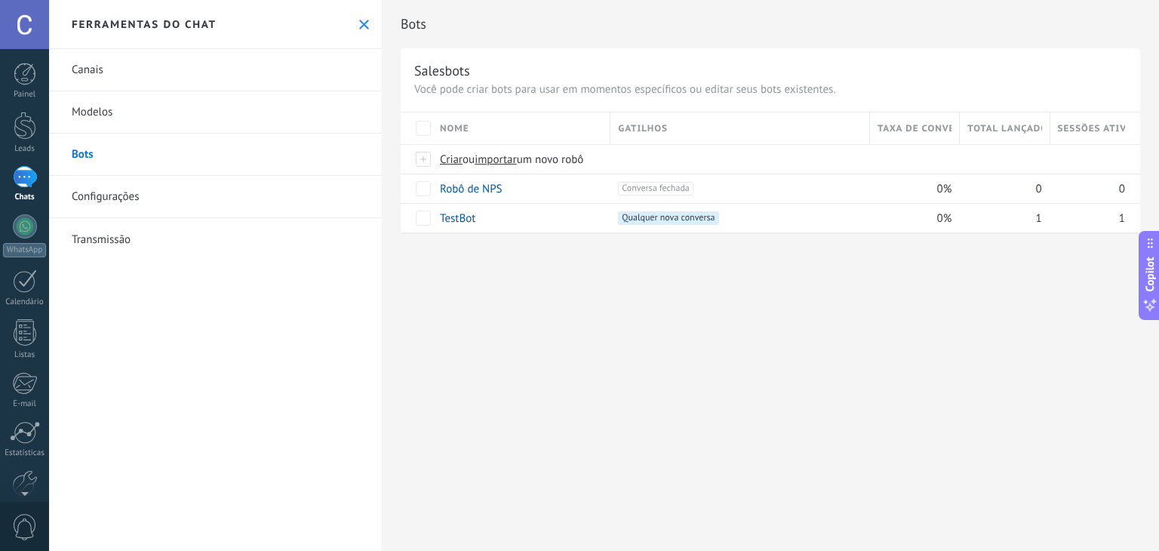
click at [103, 200] on link "Configurações" at bounding box center [215, 197] width 333 height 42
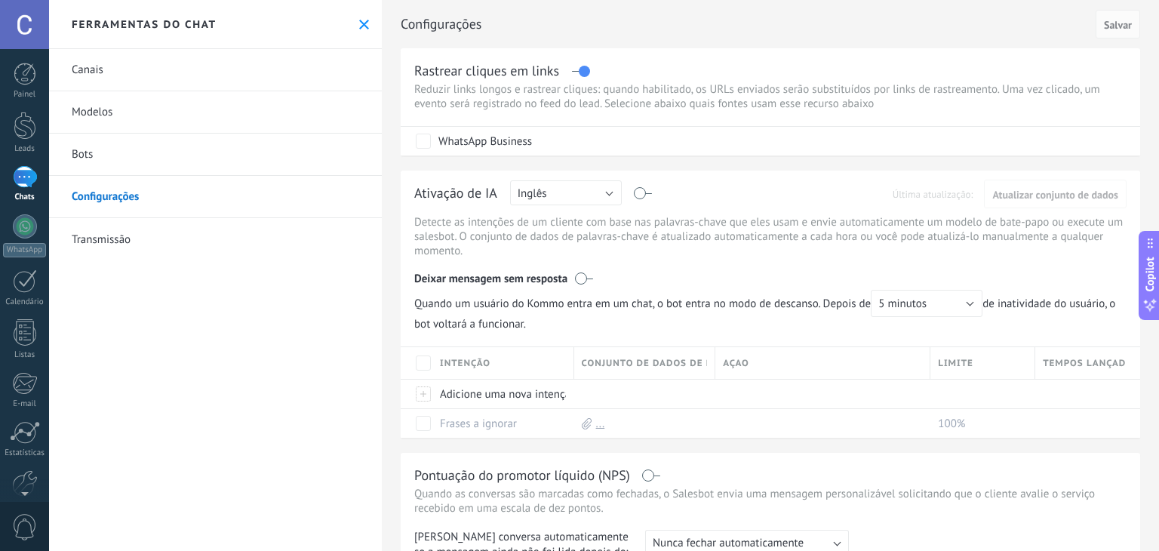
click at [105, 242] on link "Transmissão" at bounding box center [215, 239] width 333 height 42
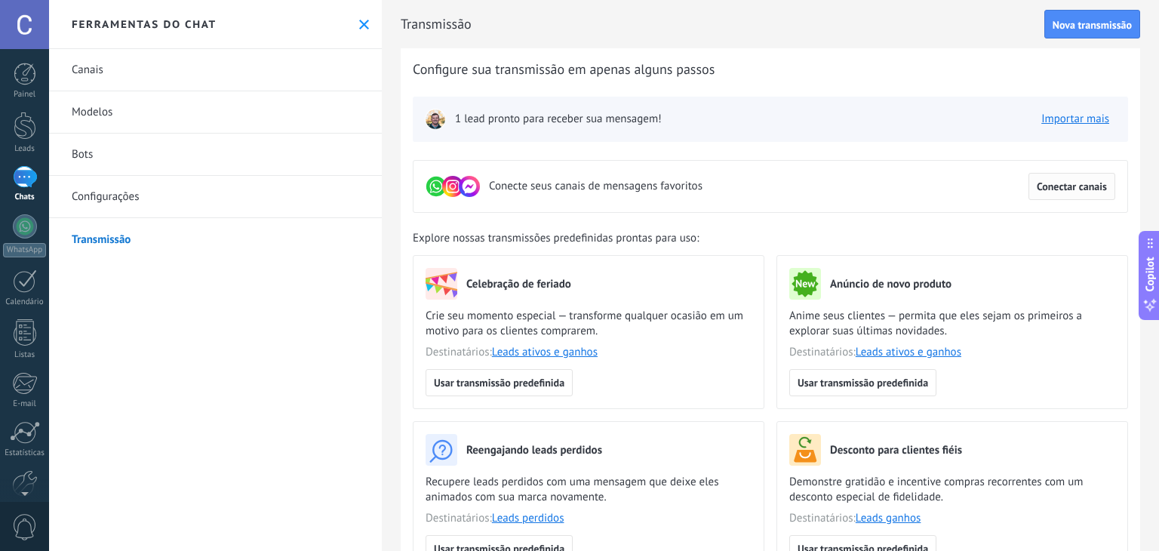
click at [1072, 188] on span "Conectar canais" at bounding box center [1072, 186] width 70 height 11
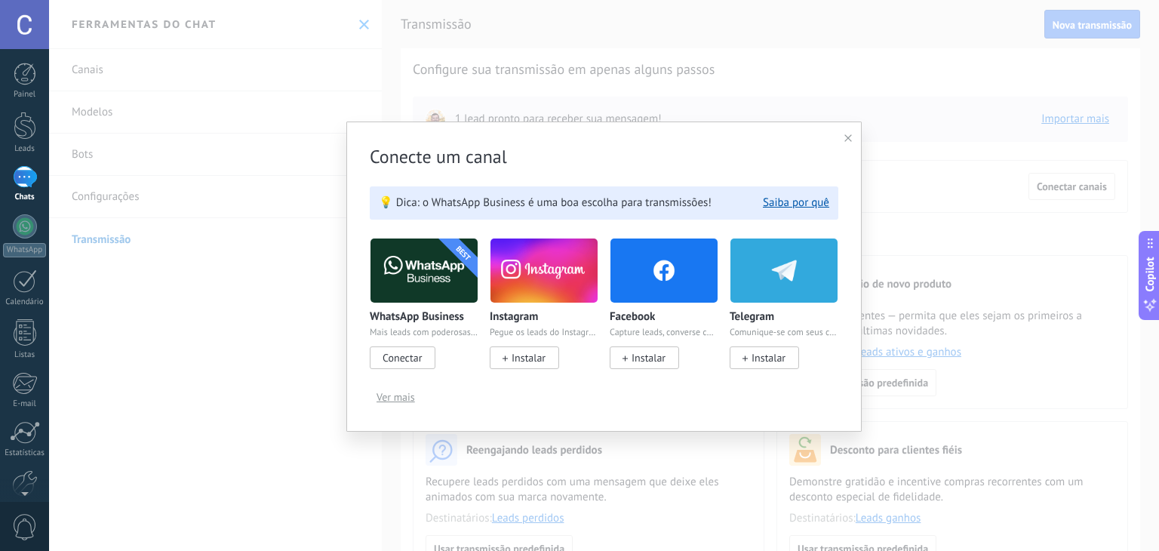
click at [846, 134] on icon at bounding box center [849, 138] width 8 height 8
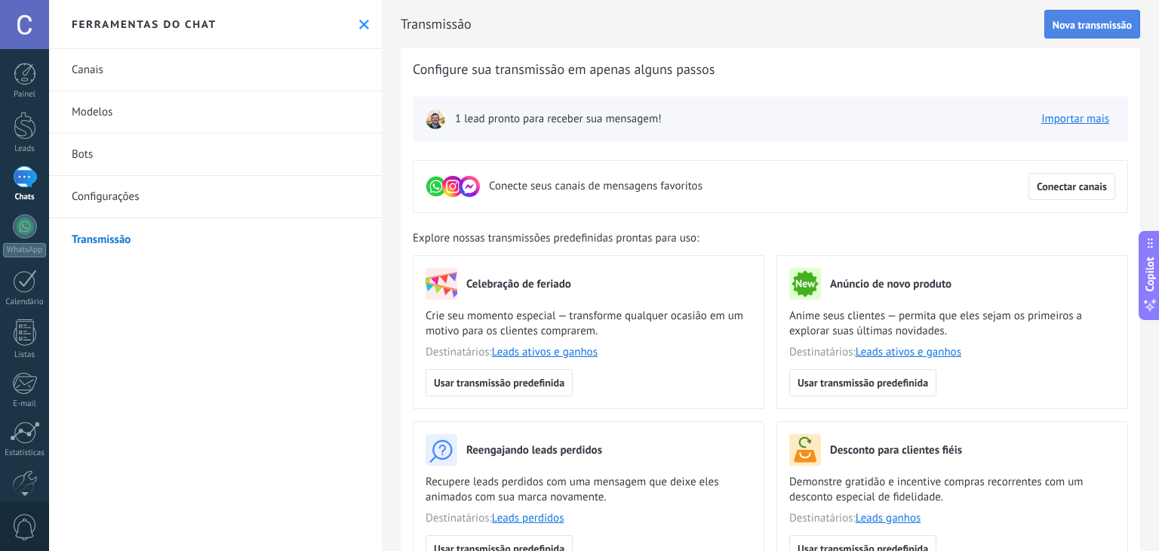
click at [1095, 23] on span "Nova transmissão" at bounding box center [1092, 25] width 79 height 11
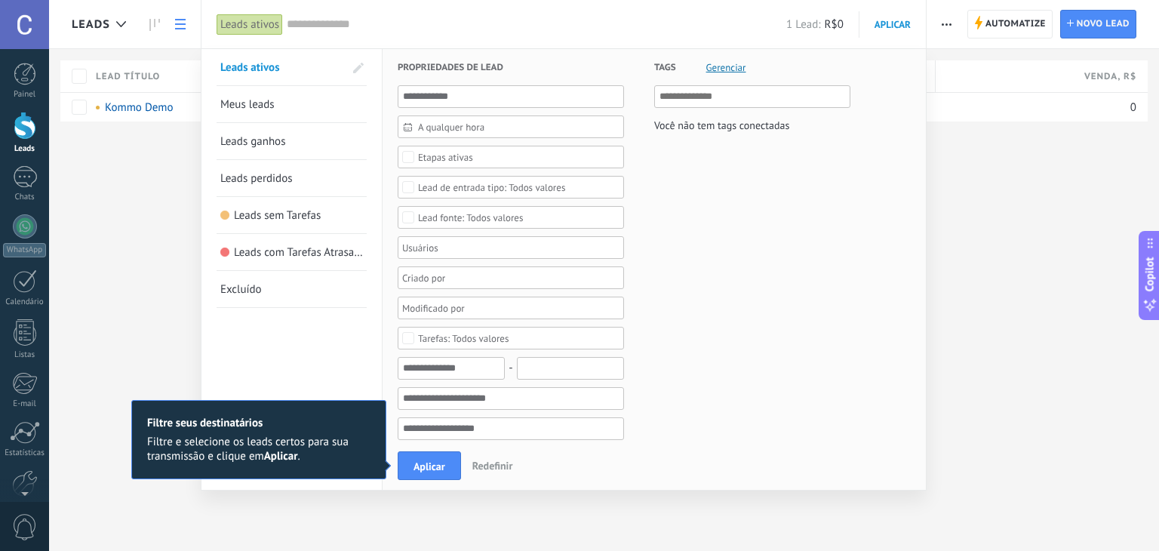
click at [236, 103] on span "Meus leads" at bounding box center [247, 104] width 54 height 14
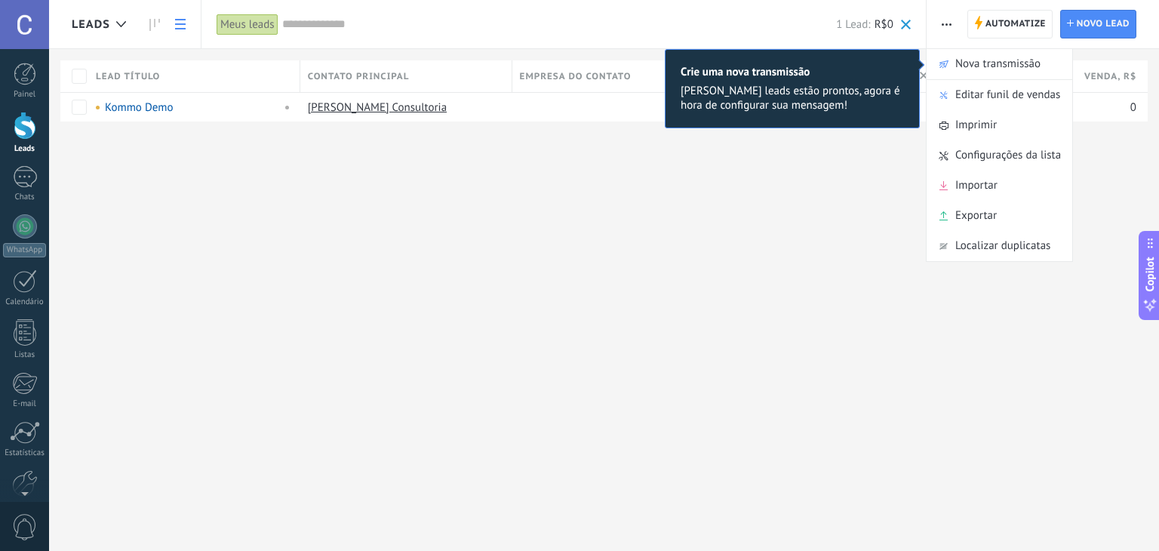
click at [83, 106] on div "Leads Automatize Nova transmissão Editar funil de vendas Imprimir Configurações…" at bounding box center [604, 275] width 1110 height 551
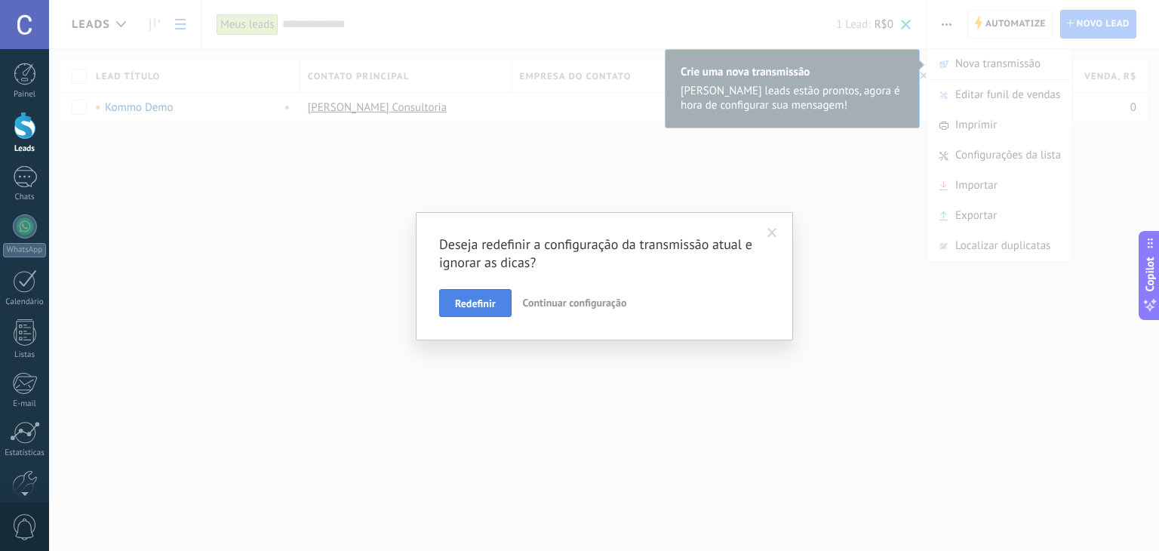
click at [471, 305] on span "Redefinir" at bounding box center [475, 303] width 41 height 11
